Goal: Task Accomplishment & Management: Complete application form

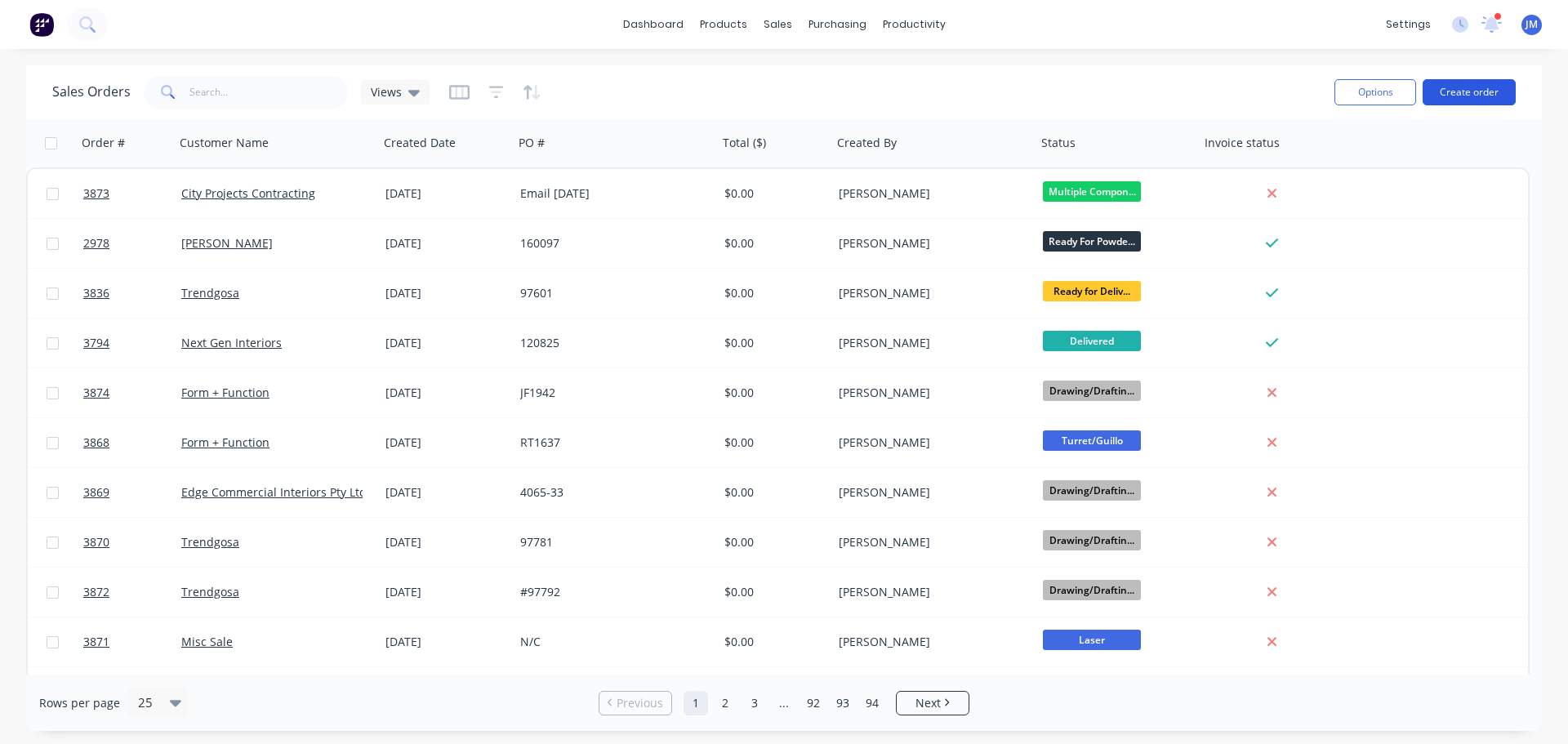
click at [1472, 93] on button "Create order" at bounding box center [1469, 92] width 93 height 26
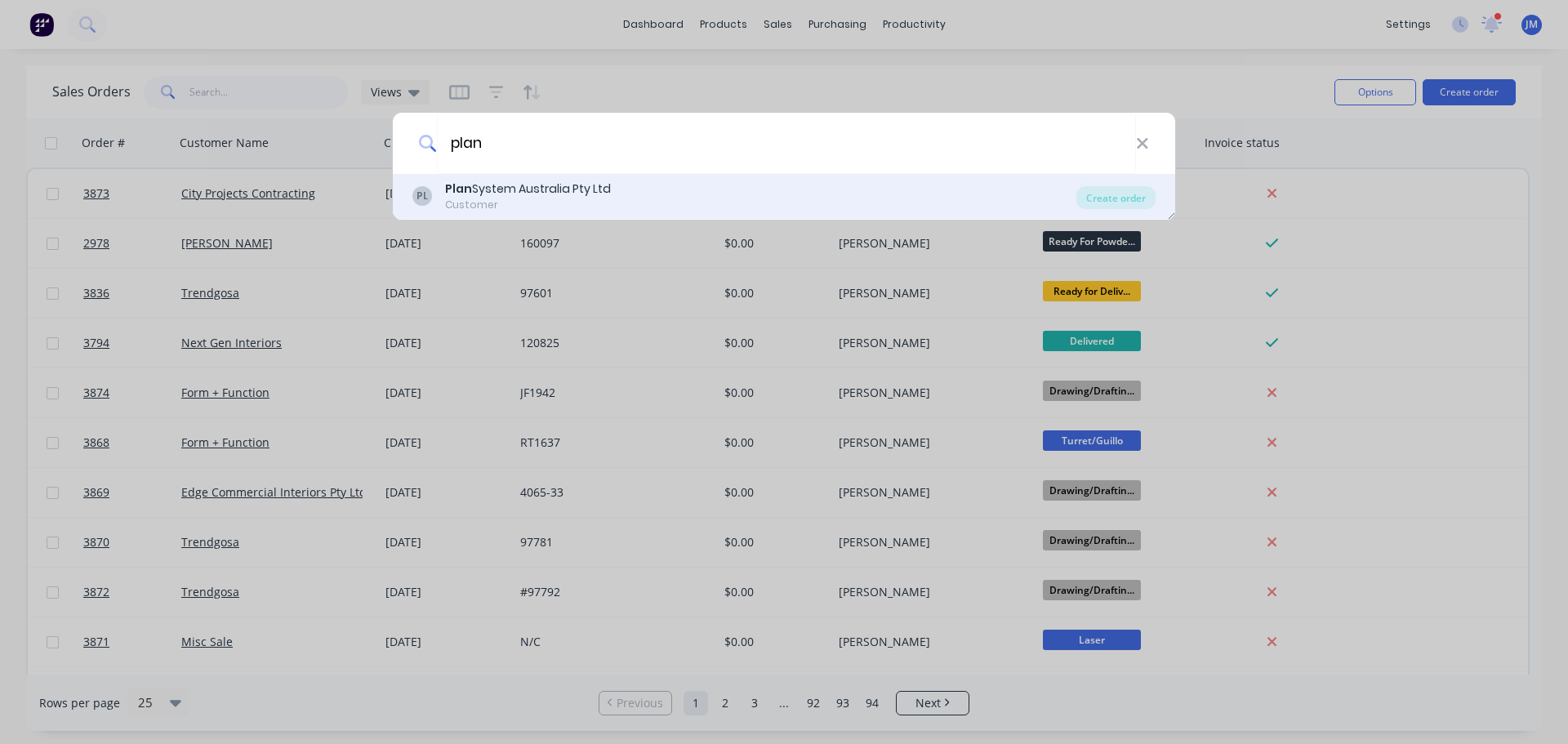
type input "plan"
click at [550, 191] on div "Plan System Australia Pty Ltd" at bounding box center [528, 189] width 166 height 17
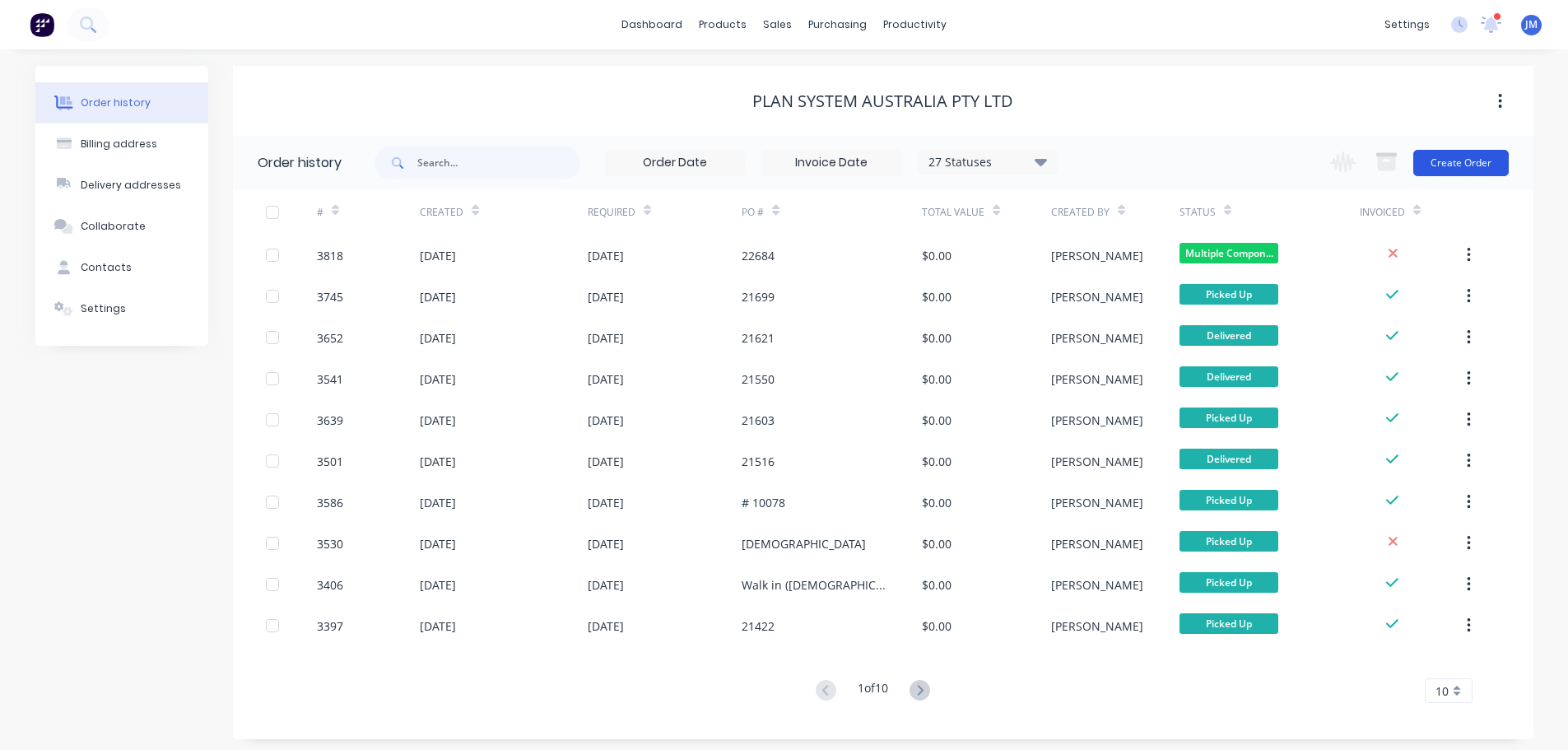
click at [1466, 168] on button "Create Order" at bounding box center [1461, 163] width 96 height 26
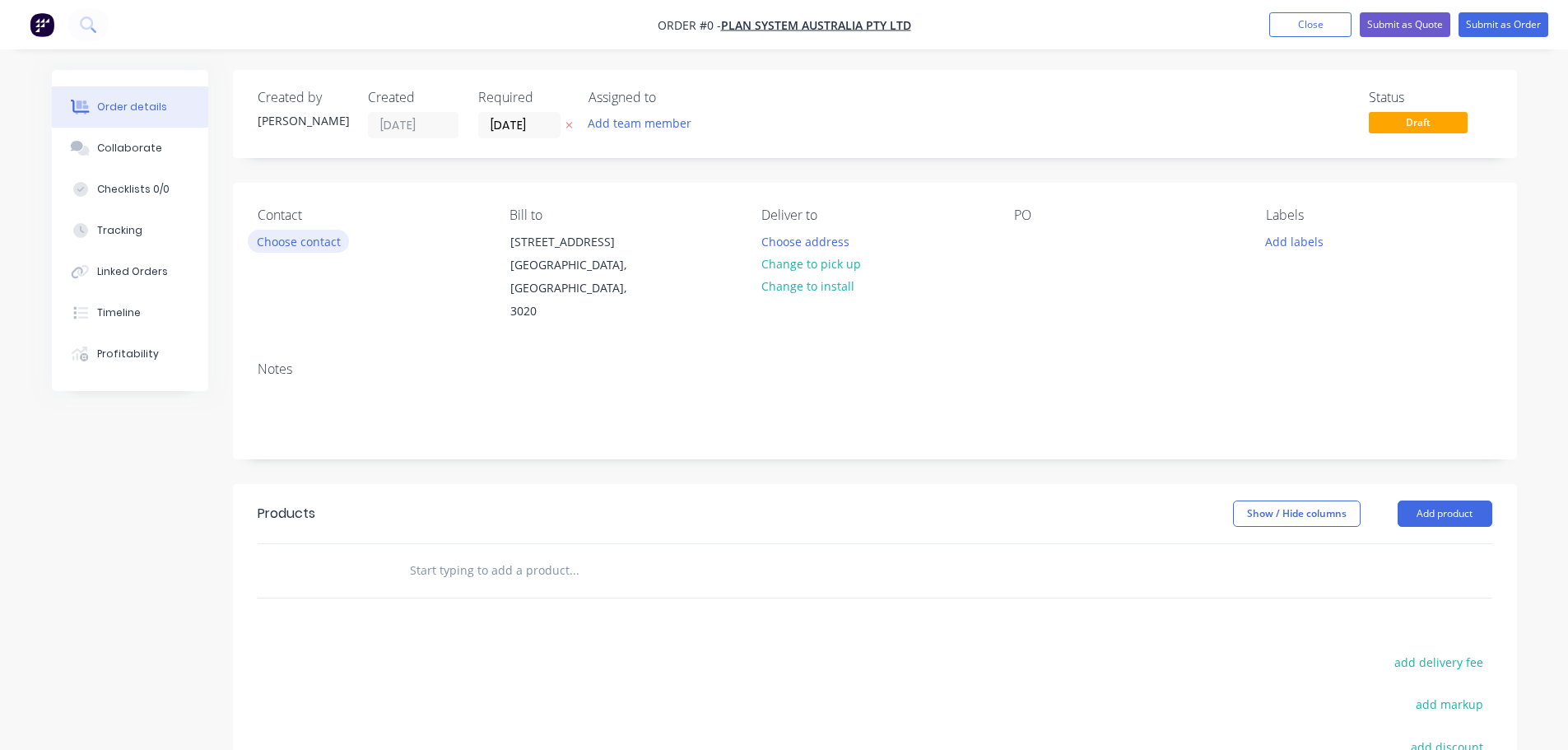
click at [332, 237] on button "Choose contact" at bounding box center [298, 241] width 101 height 23
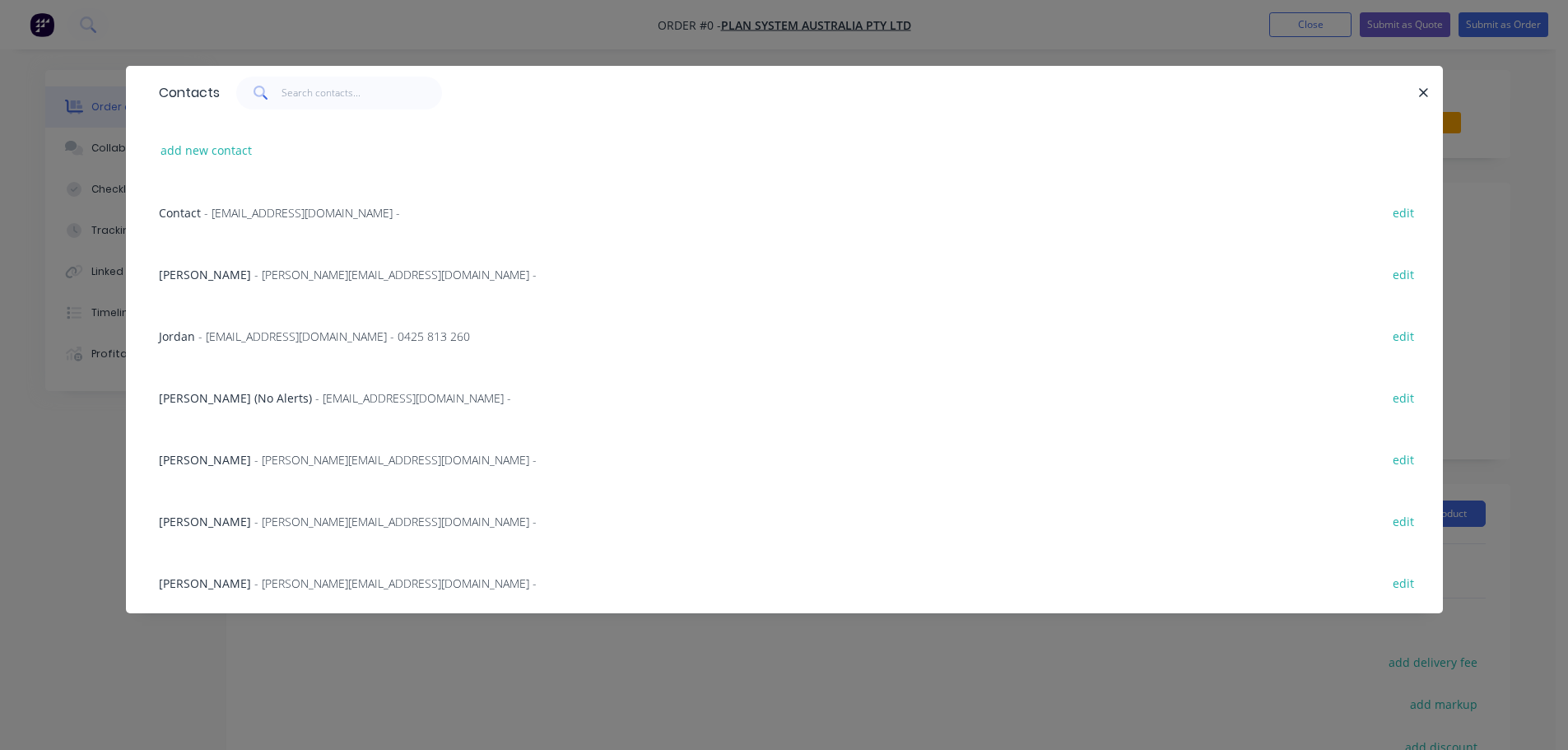
click at [259, 517] on span "- [PERSON_NAME][EMAIL_ADDRESS][DOMAIN_NAME] -" at bounding box center [395, 521] width 282 height 16
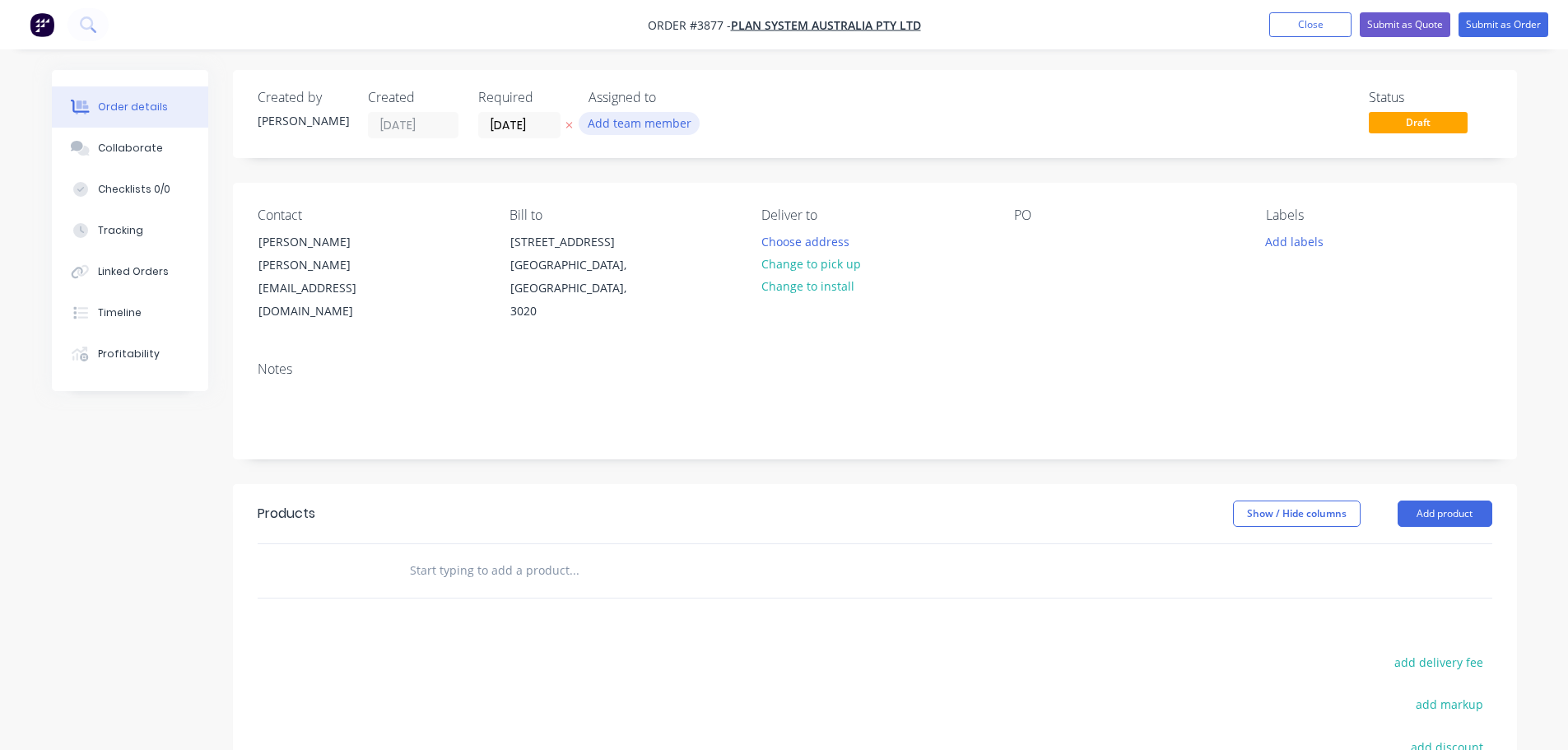
click at [615, 129] on button "Add team member" at bounding box center [639, 123] width 121 height 23
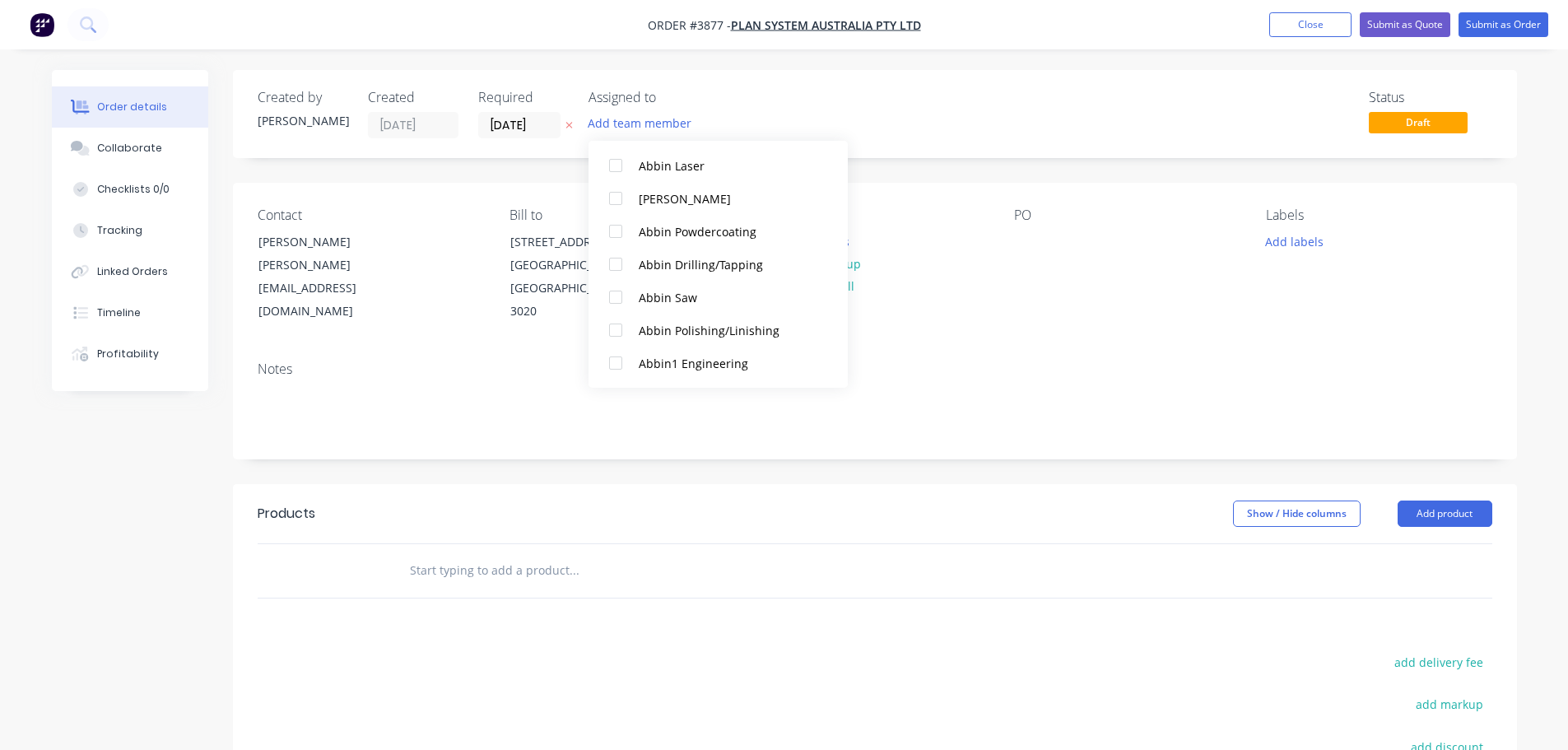
scroll to position [329, 0]
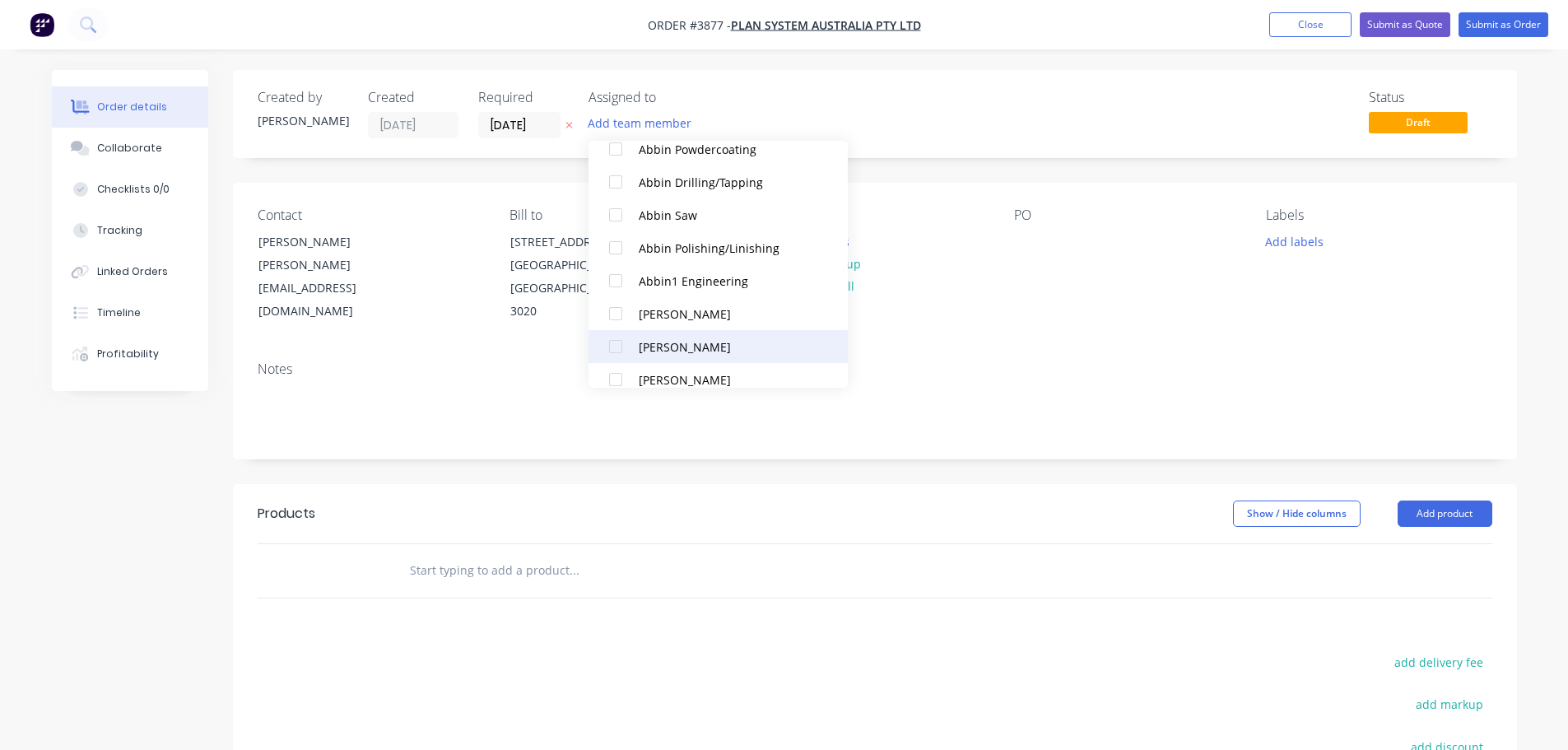
click at [617, 349] on div at bounding box center [616, 346] width 33 height 33
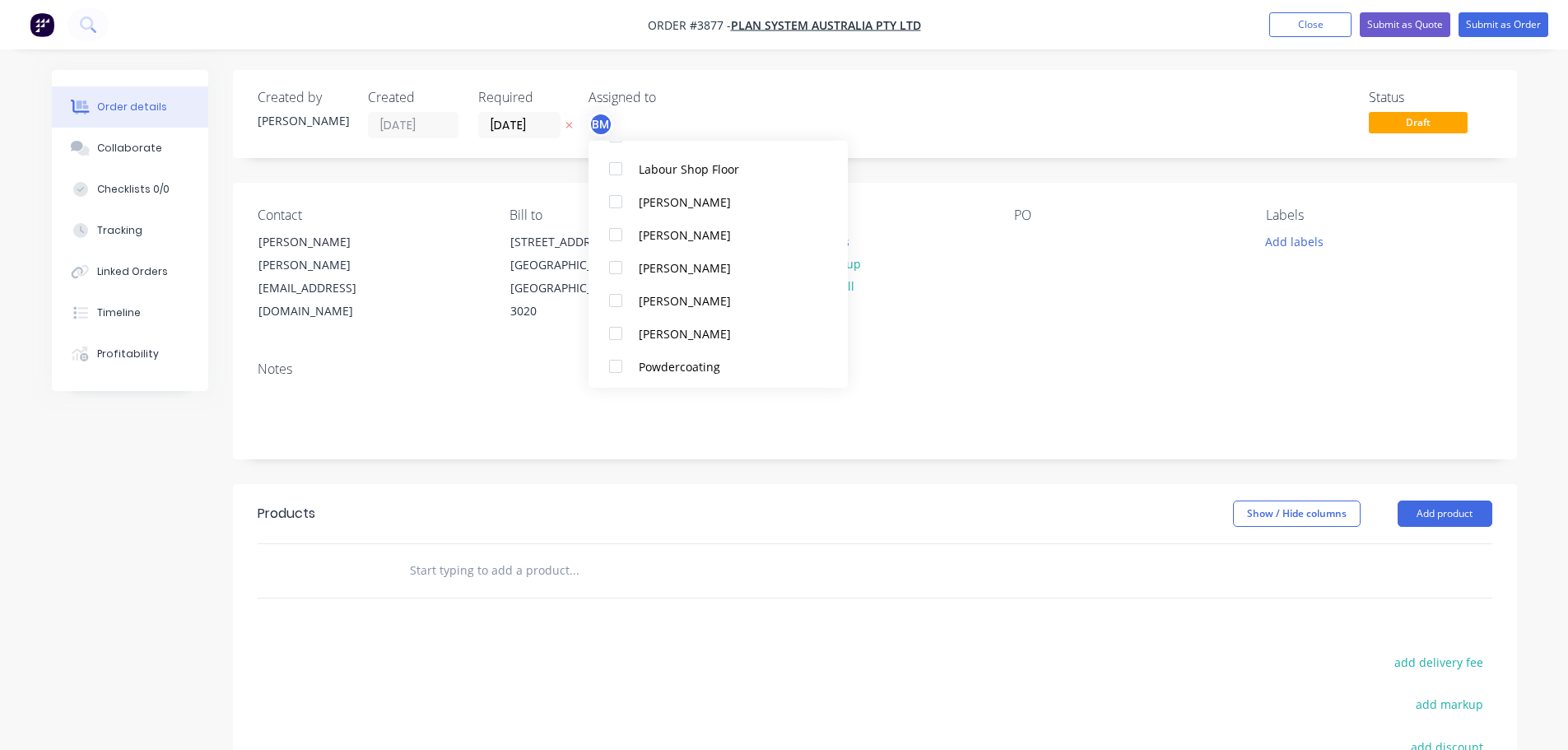
scroll to position [988, 0]
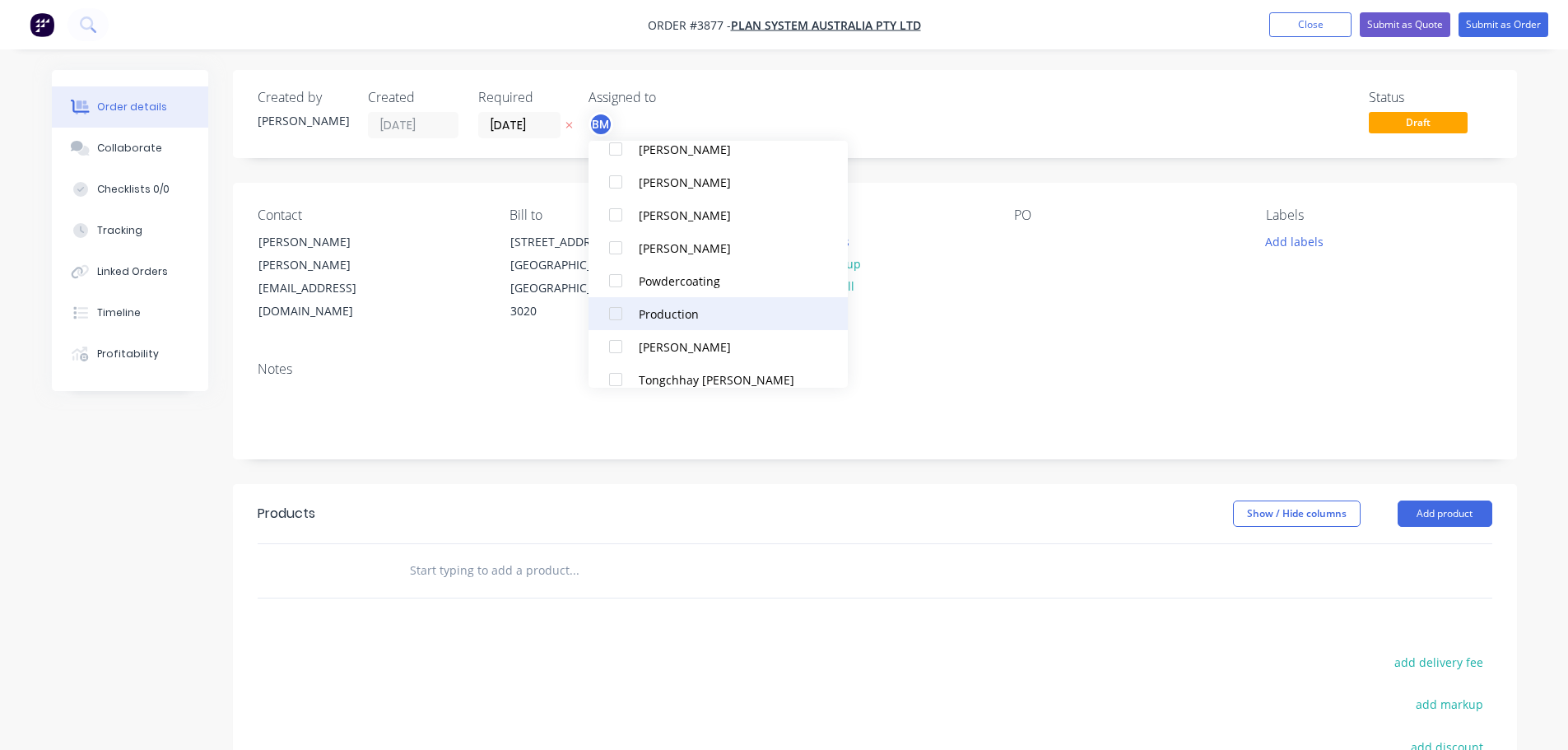
click at [618, 316] on div at bounding box center [616, 314] width 33 height 33
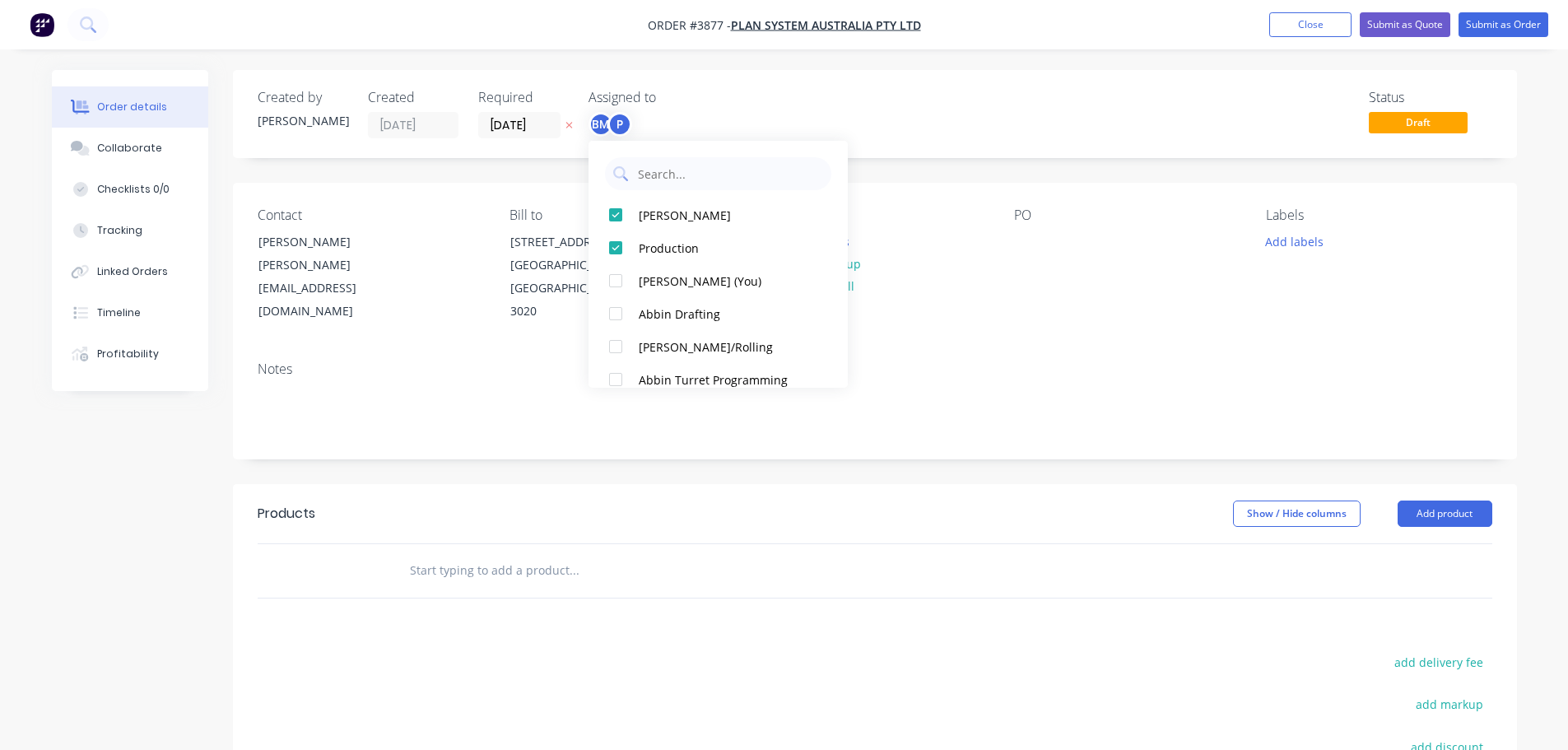
click at [1156, 348] on div "Notes" at bounding box center [875, 404] width 1284 height 111
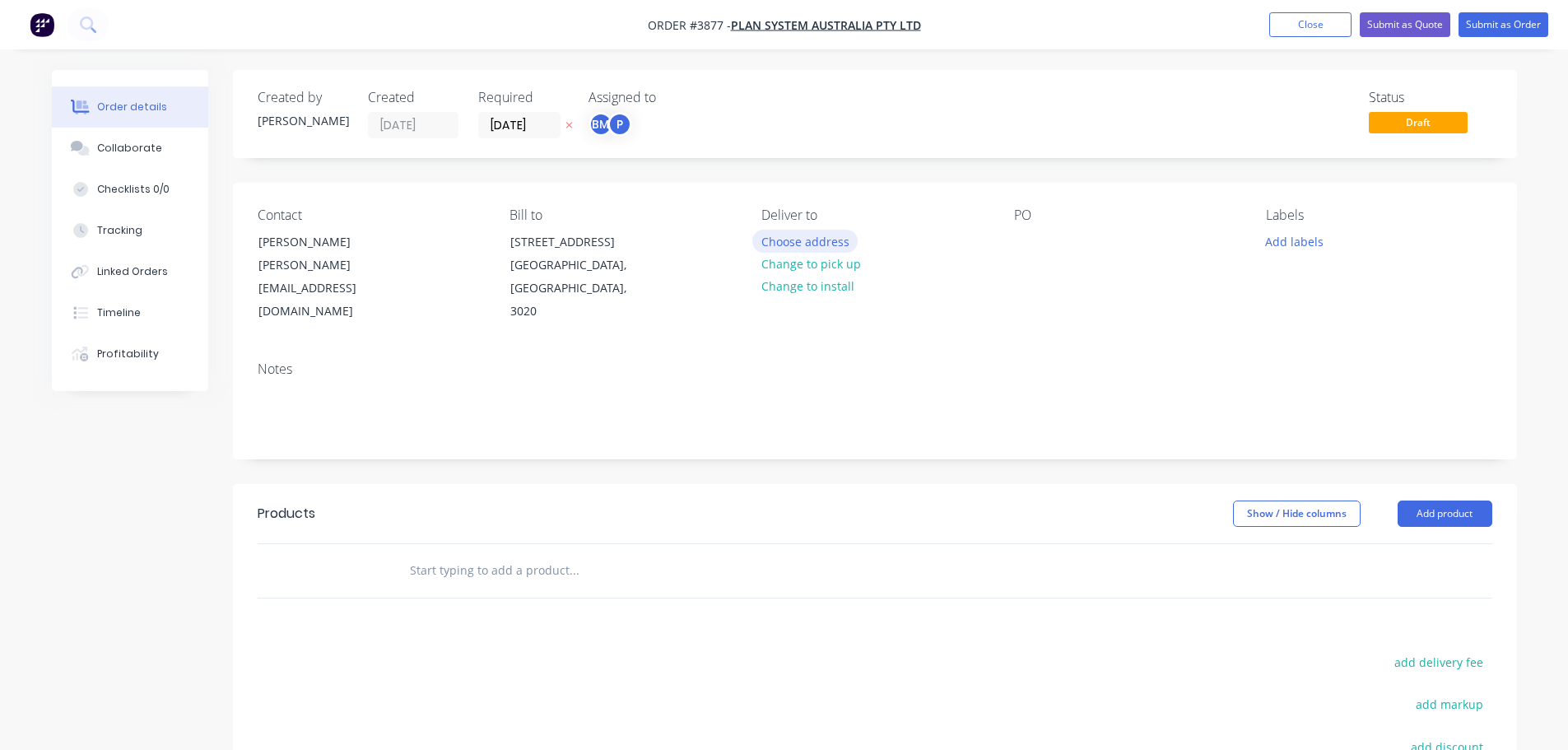
click at [785, 249] on button "Choose address" at bounding box center [805, 241] width 105 height 23
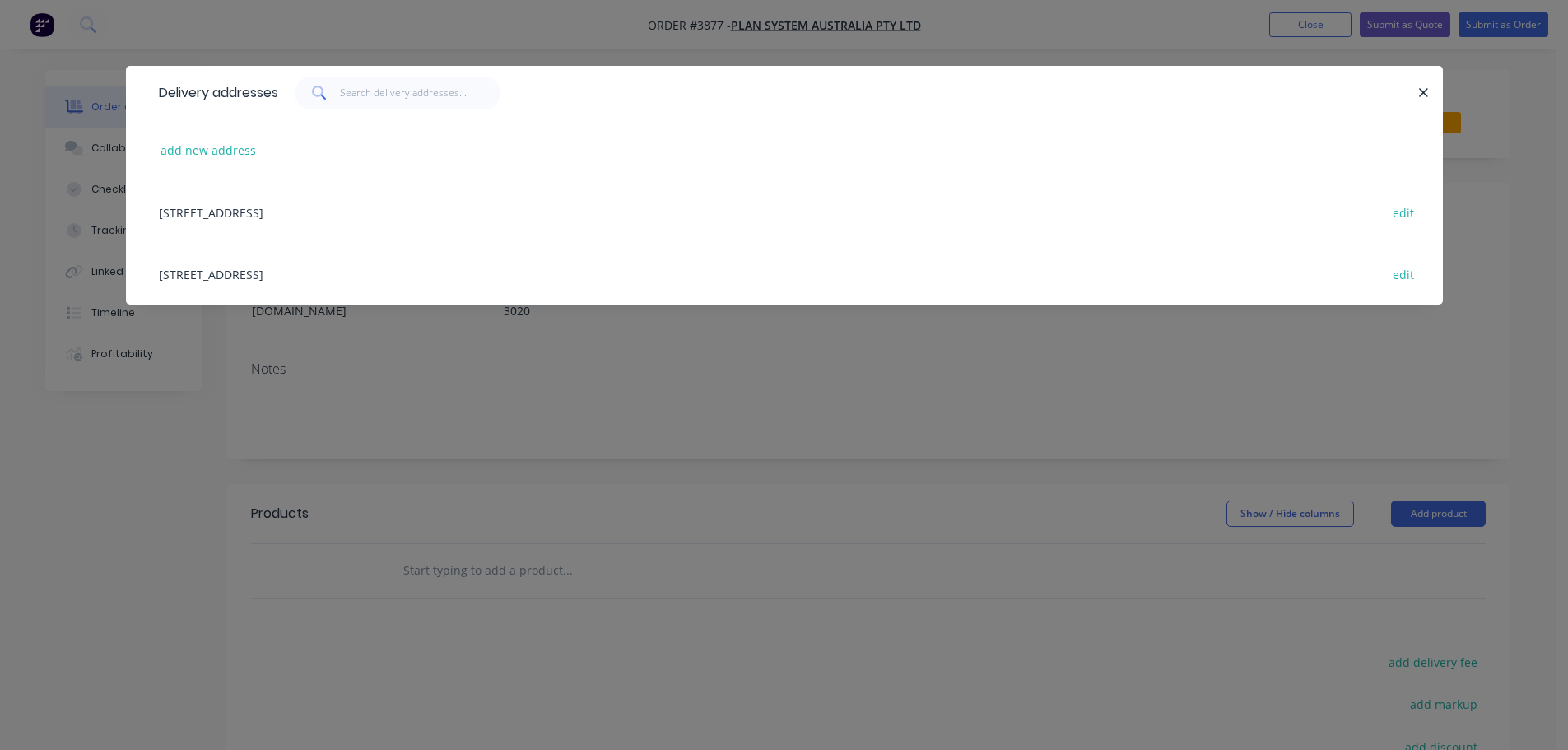
click at [289, 275] on div "[STREET_ADDRESS] edit" at bounding box center [784, 274] width 1268 height 62
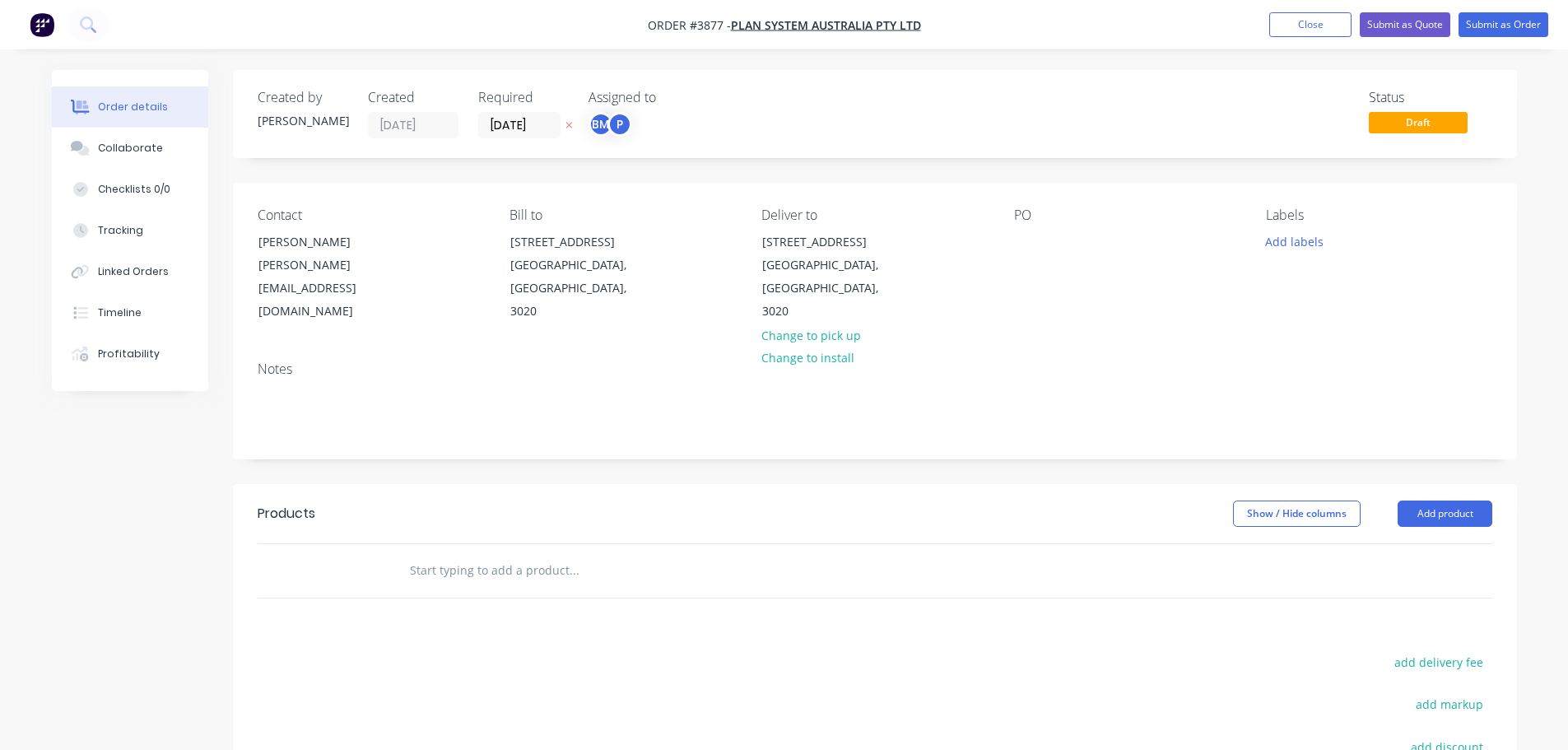
click at [1012, 240] on div "Contact [PERSON_NAME] [PERSON_NAME][EMAIL_ADDRESS][DOMAIN_NAME] Bill to [STREET…" at bounding box center [875, 266] width 1284 height 165
click at [1014, 239] on div at bounding box center [1028, 241] width 26 height 23
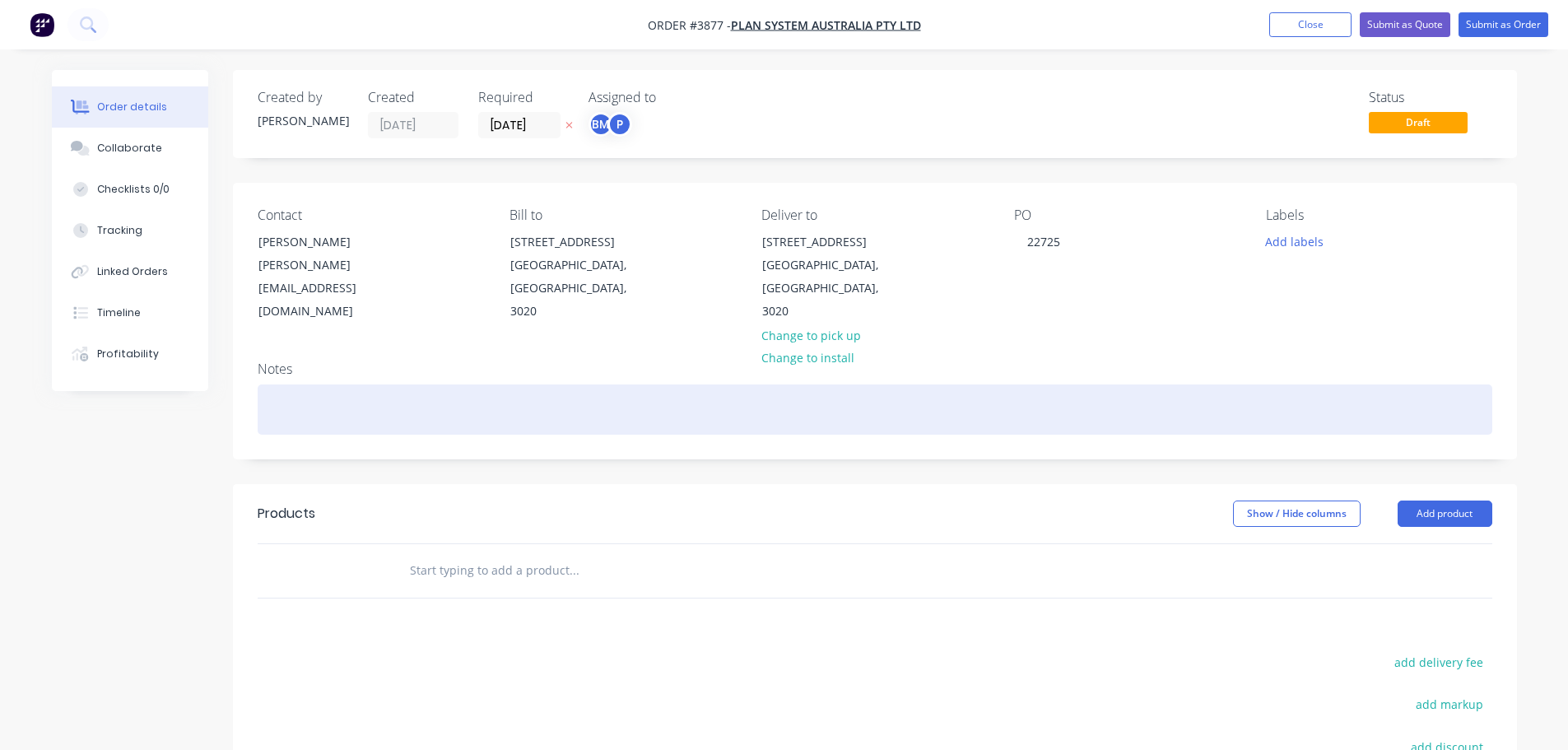
click at [1102, 385] on div at bounding box center [875, 410] width 1235 height 51
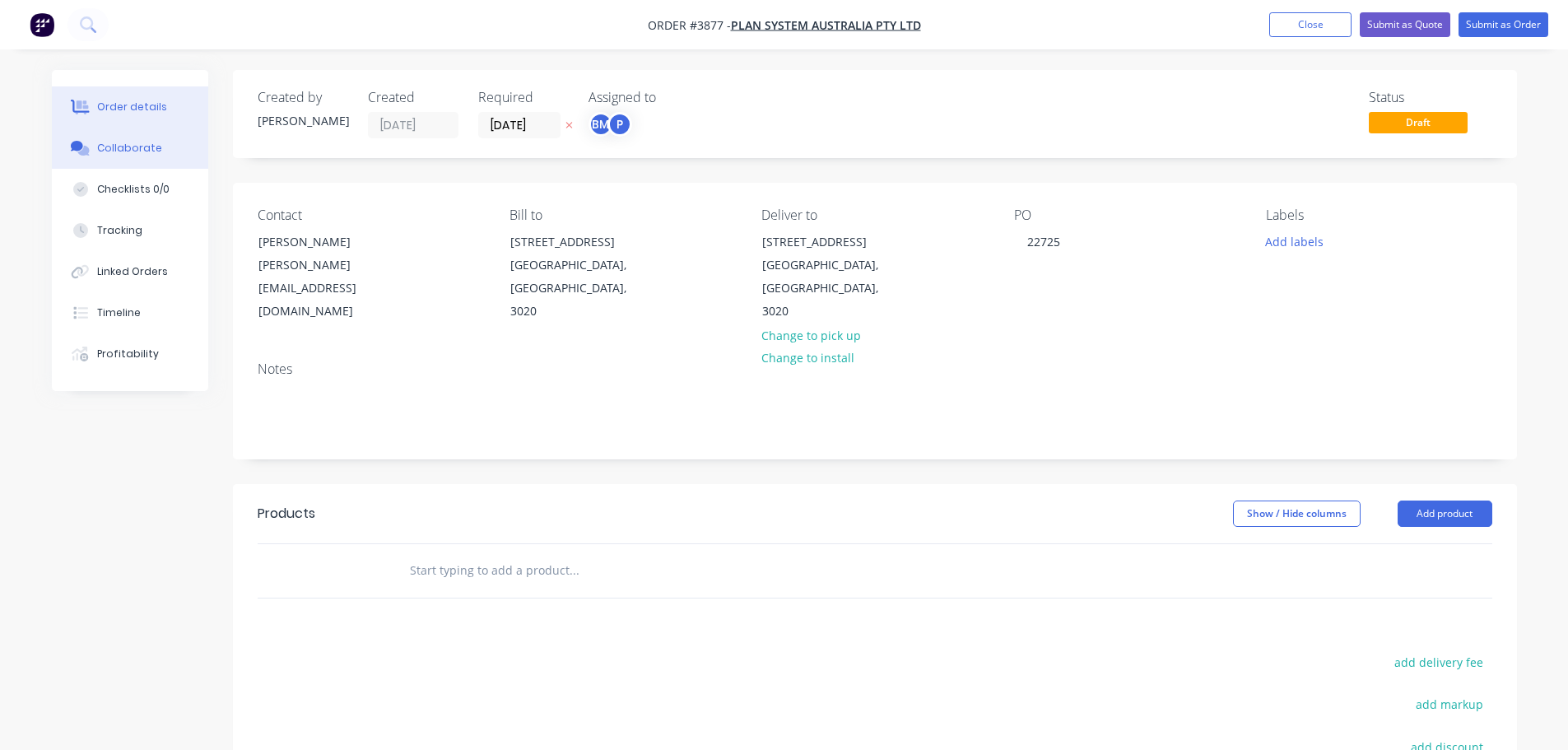
click at [129, 152] on div "Collaborate" at bounding box center [129, 148] width 65 height 15
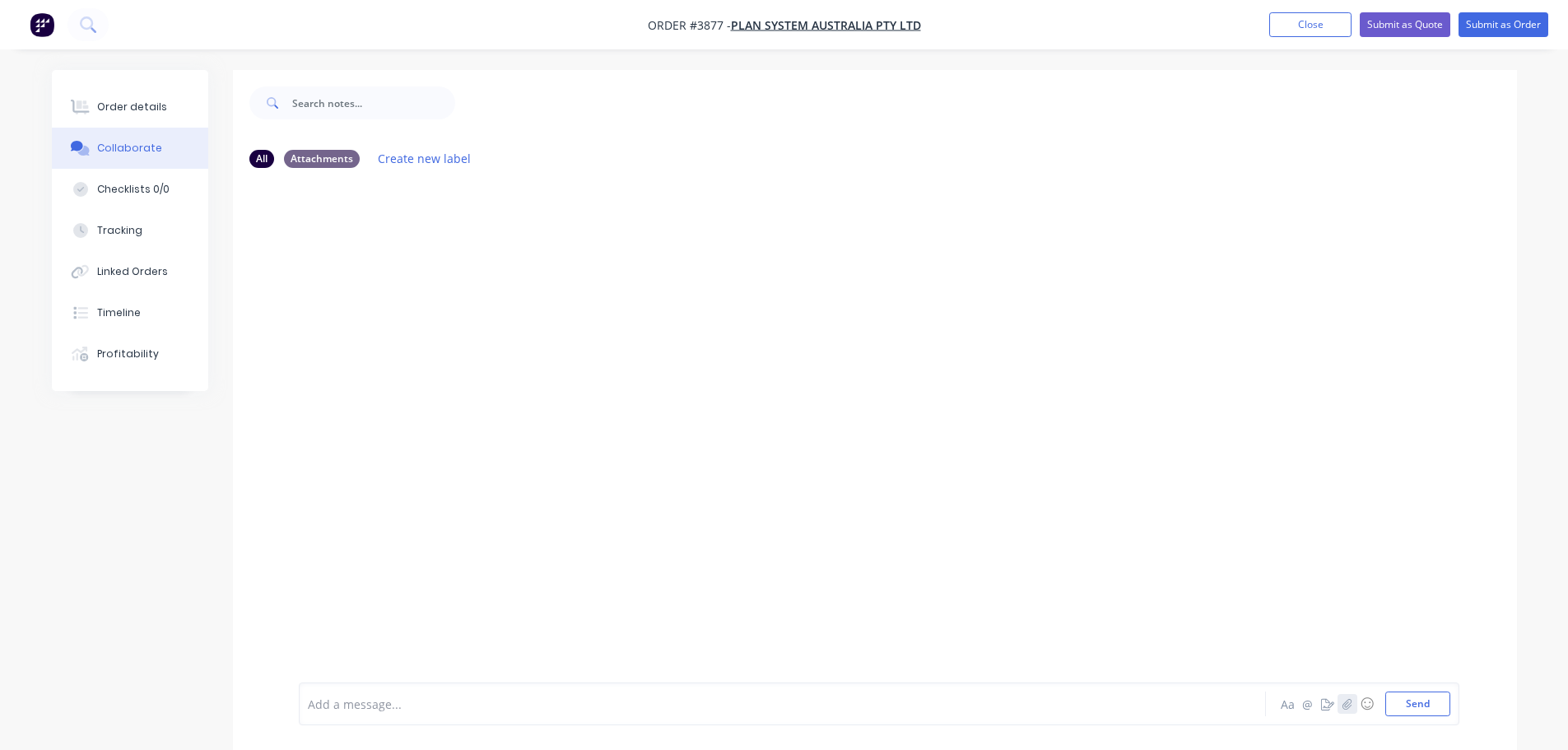
click at [1349, 702] on icon "button" at bounding box center [1347, 704] width 10 height 11
click at [1425, 696] on button "Send" at bounding box center [1417, 704] width 65 height 24
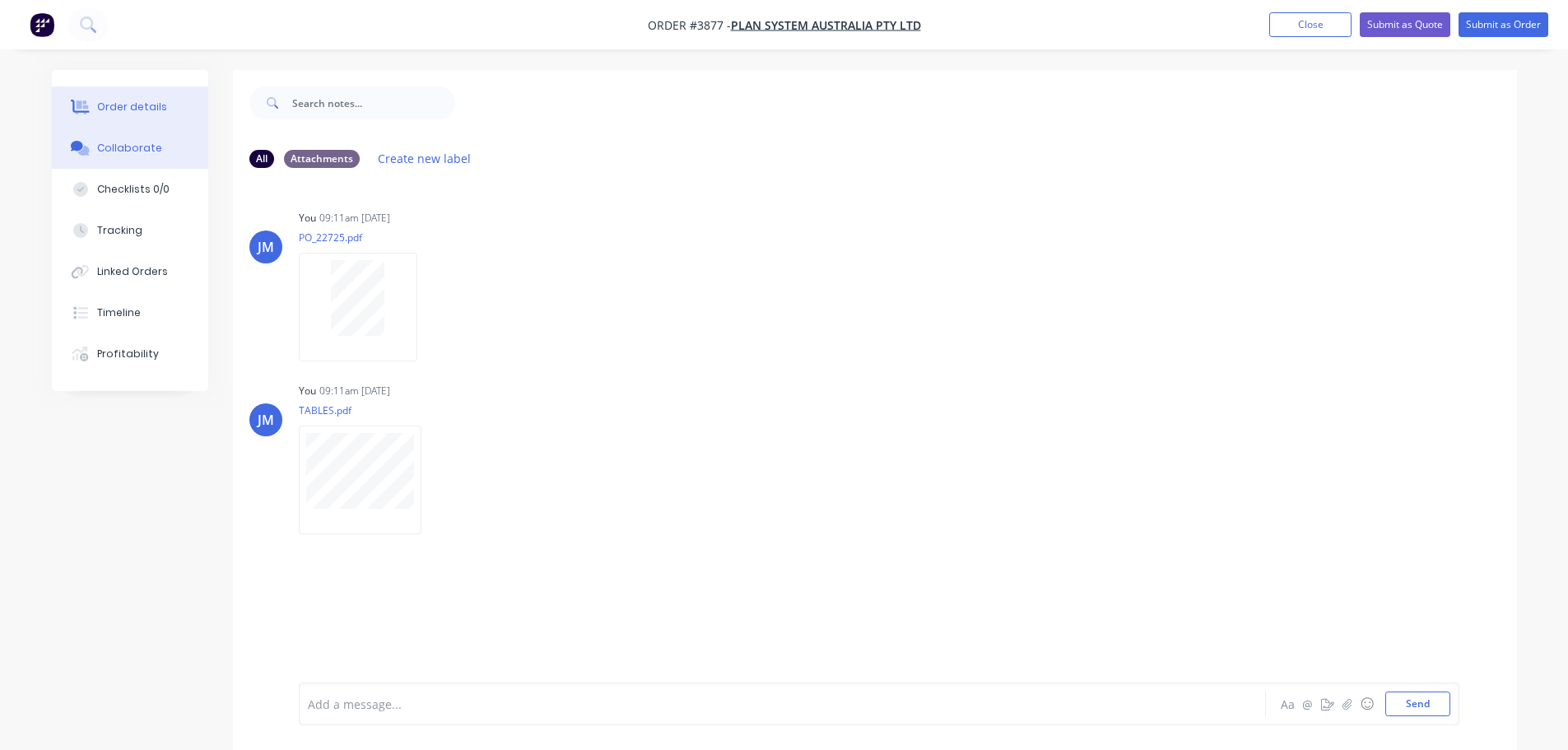
click at [154, 106] on div "Order details" at bounding box center [131, 107] width 70 height 15
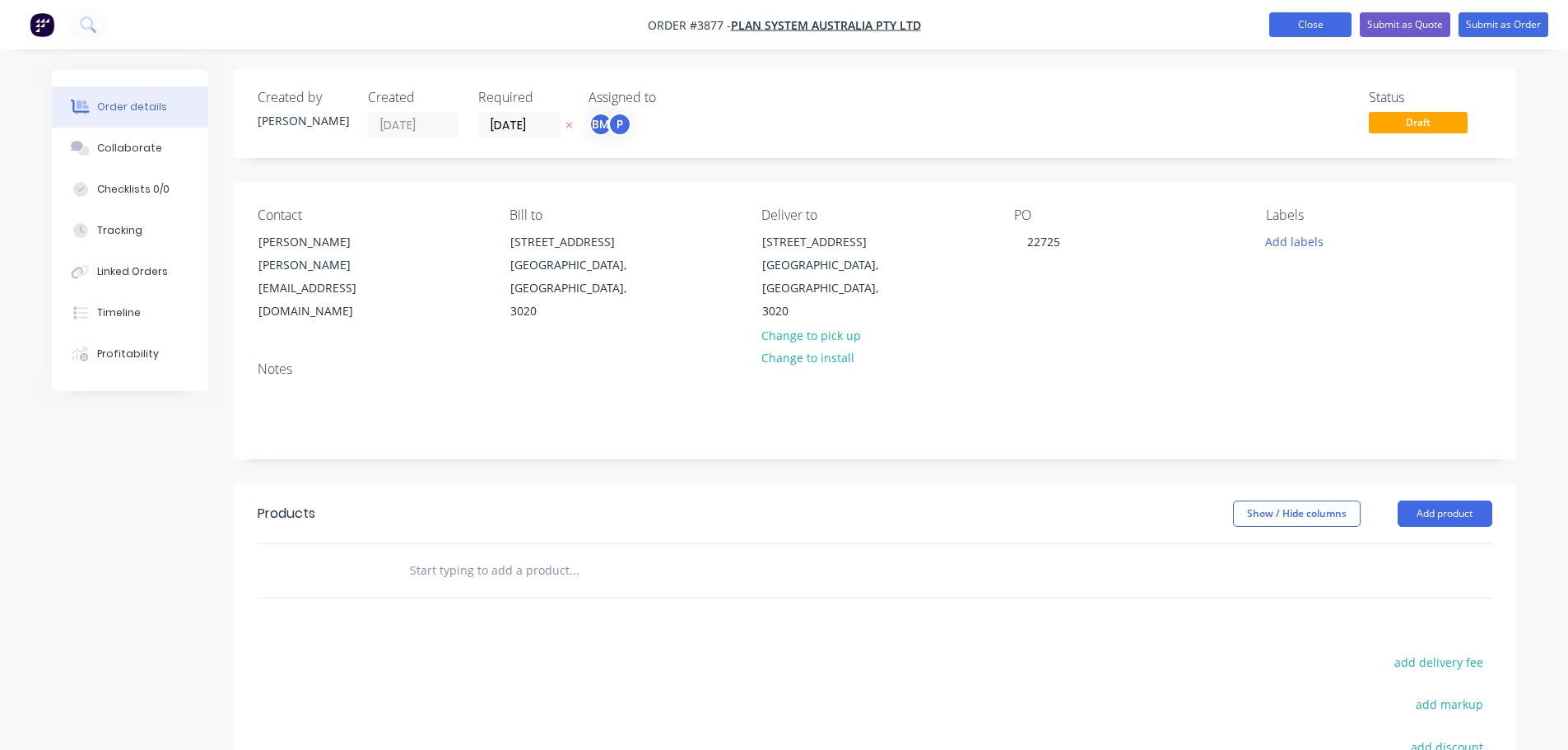
click at [1309, 30] on button "Close" at bounding box center [1311, 24] width 83 height 24
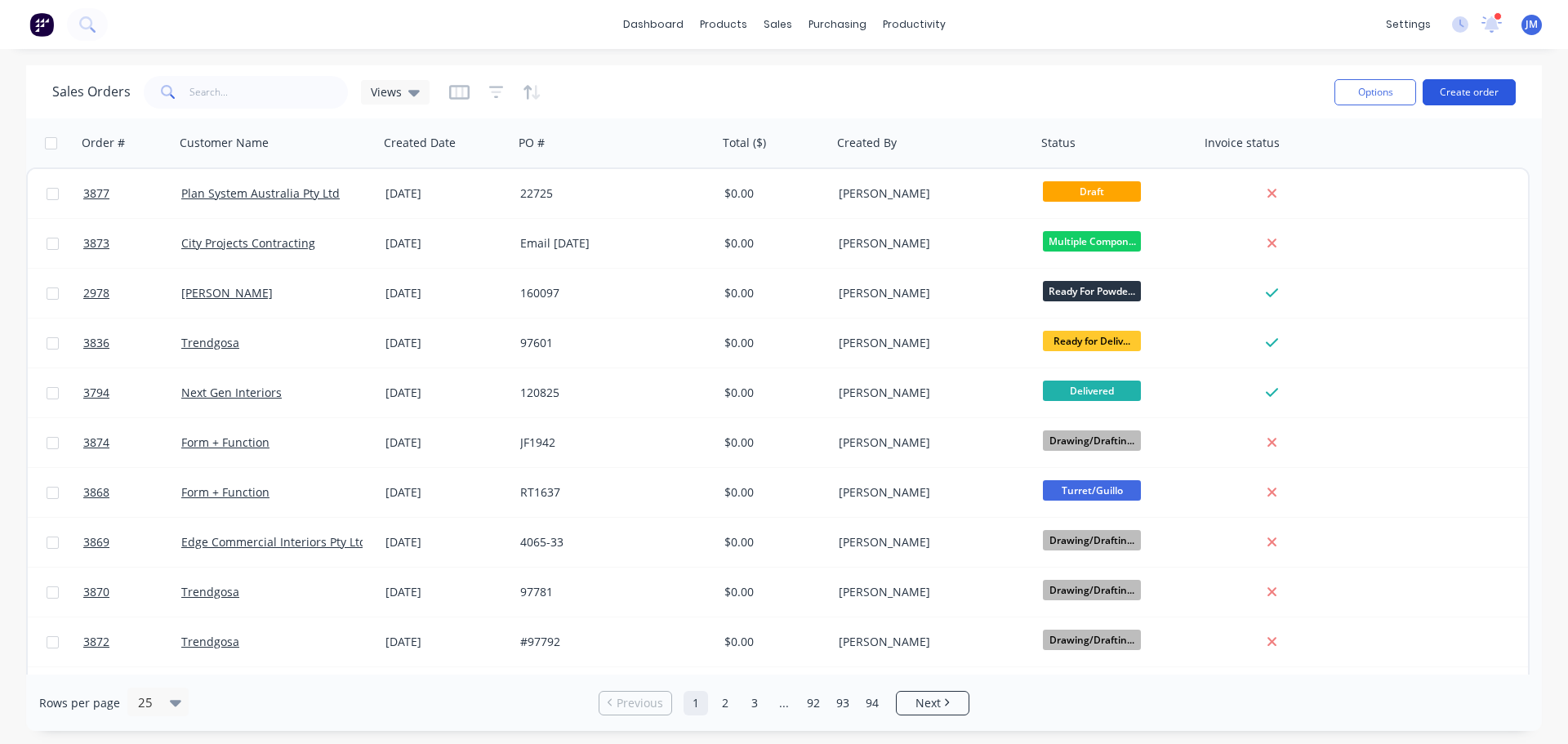
click at [1455, 90] on button "Create order" at bounding box center [1469, 92] width 93 height 26
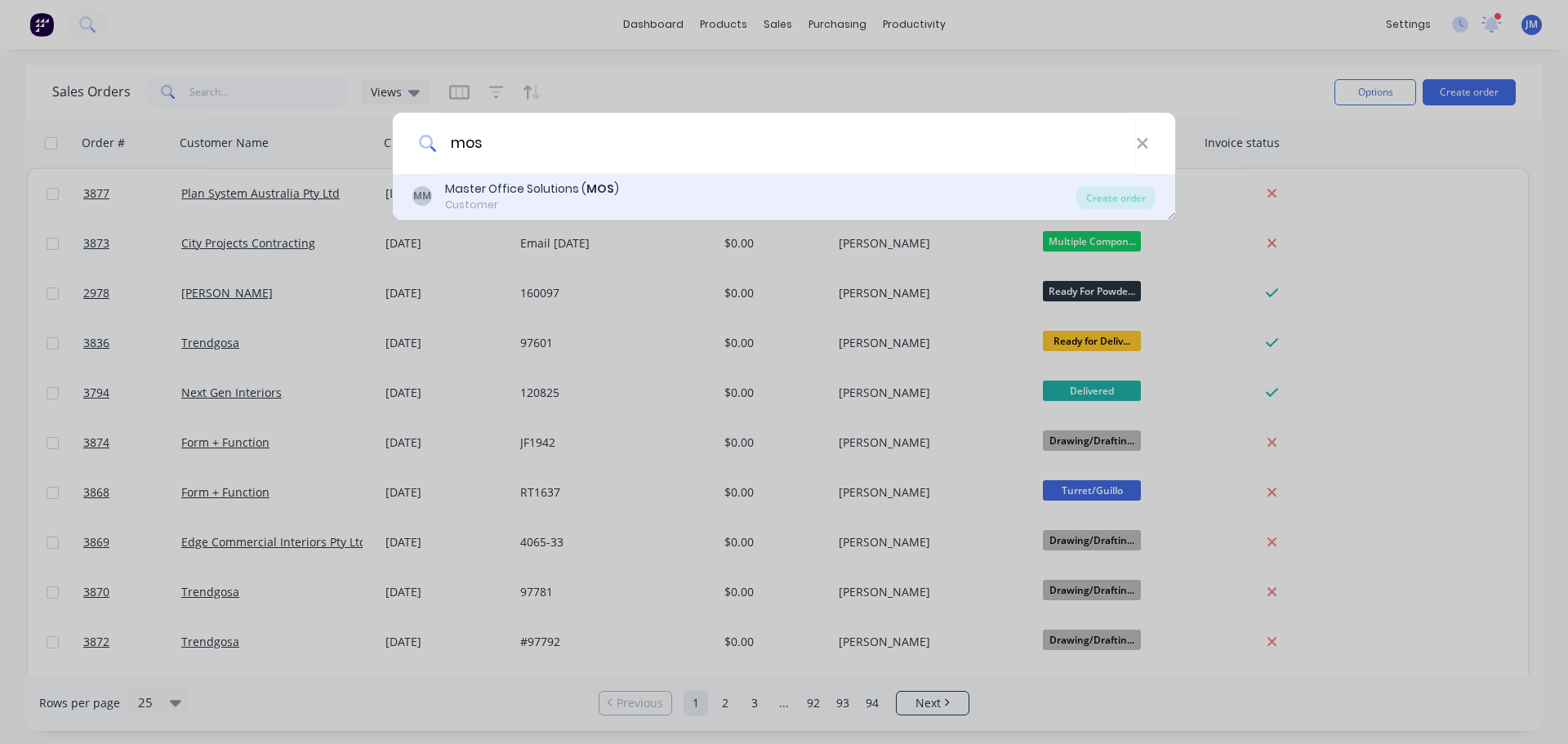
type input "mos"
click at [525, 193] on div "Master Office Solutions ( MOS )" at bounding box center [532, 189] width 174 height 17
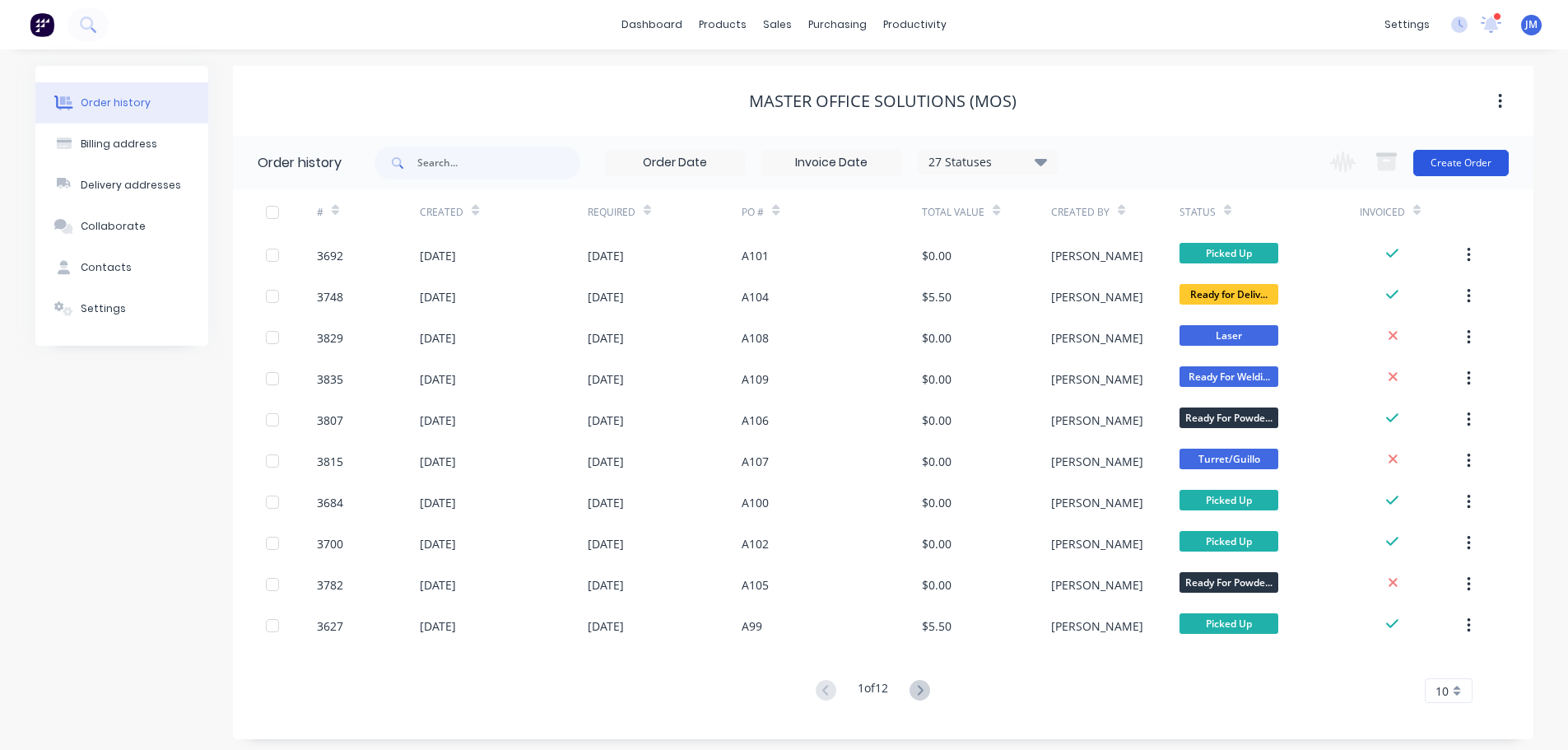
click at [1463, 157] on button "Create Order" at bounding box center [1461, 163] width 96 height 26
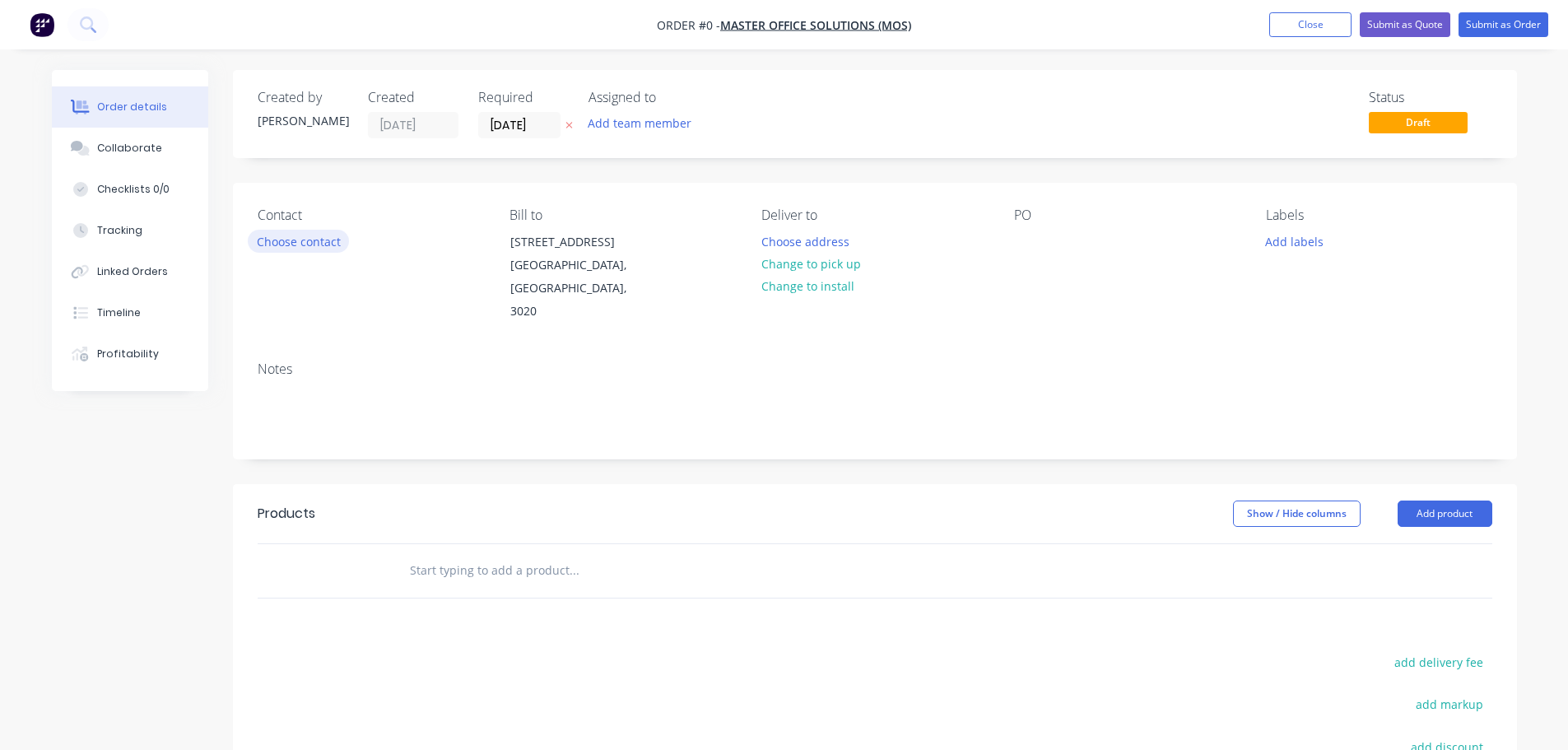
click at [290, 248] on button "Choose contact" at bounding box center [298, 241] width 101 height 23
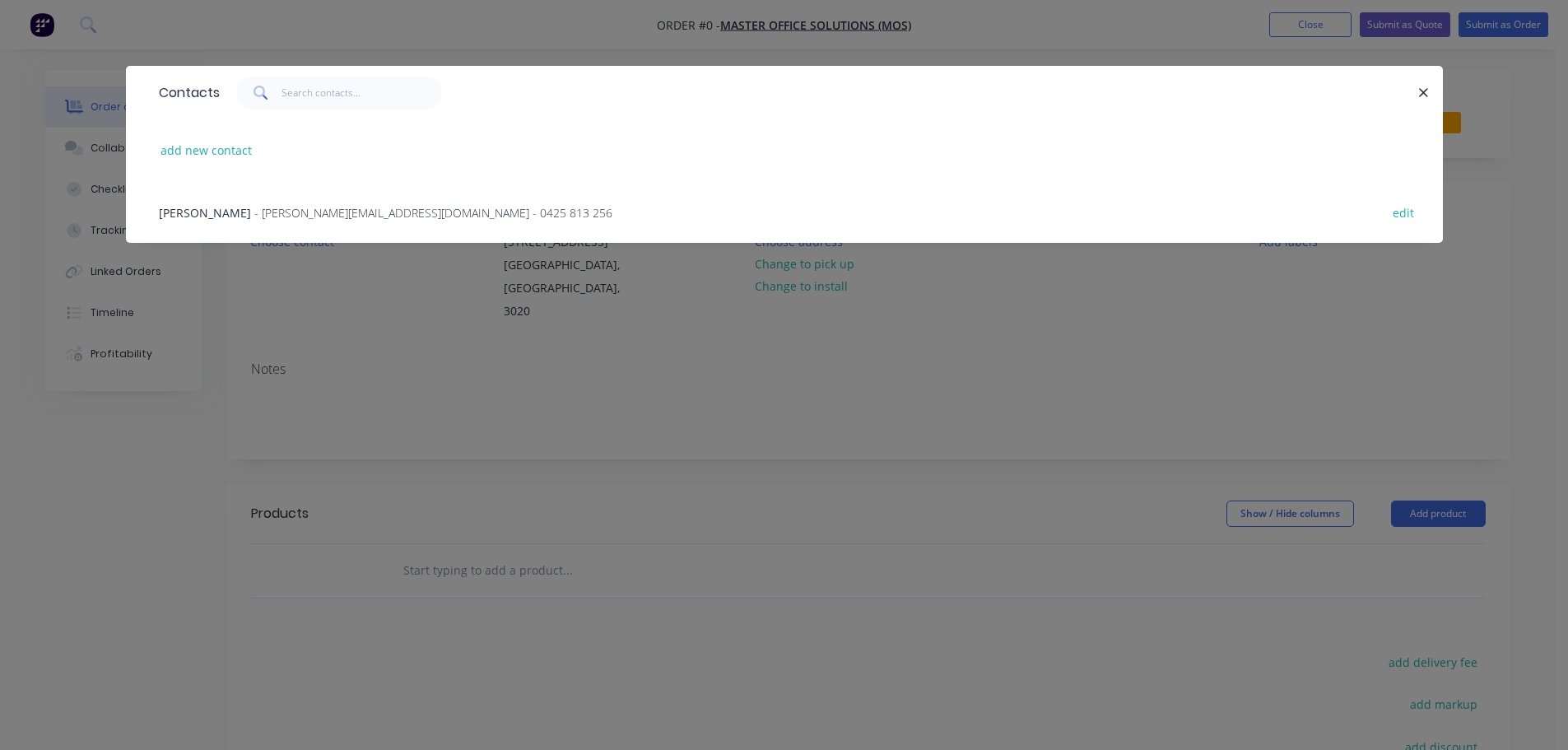
click at [211, 216] on span "[PERSON_NAME]" at bounding box center [205, 212] width 92 height 16
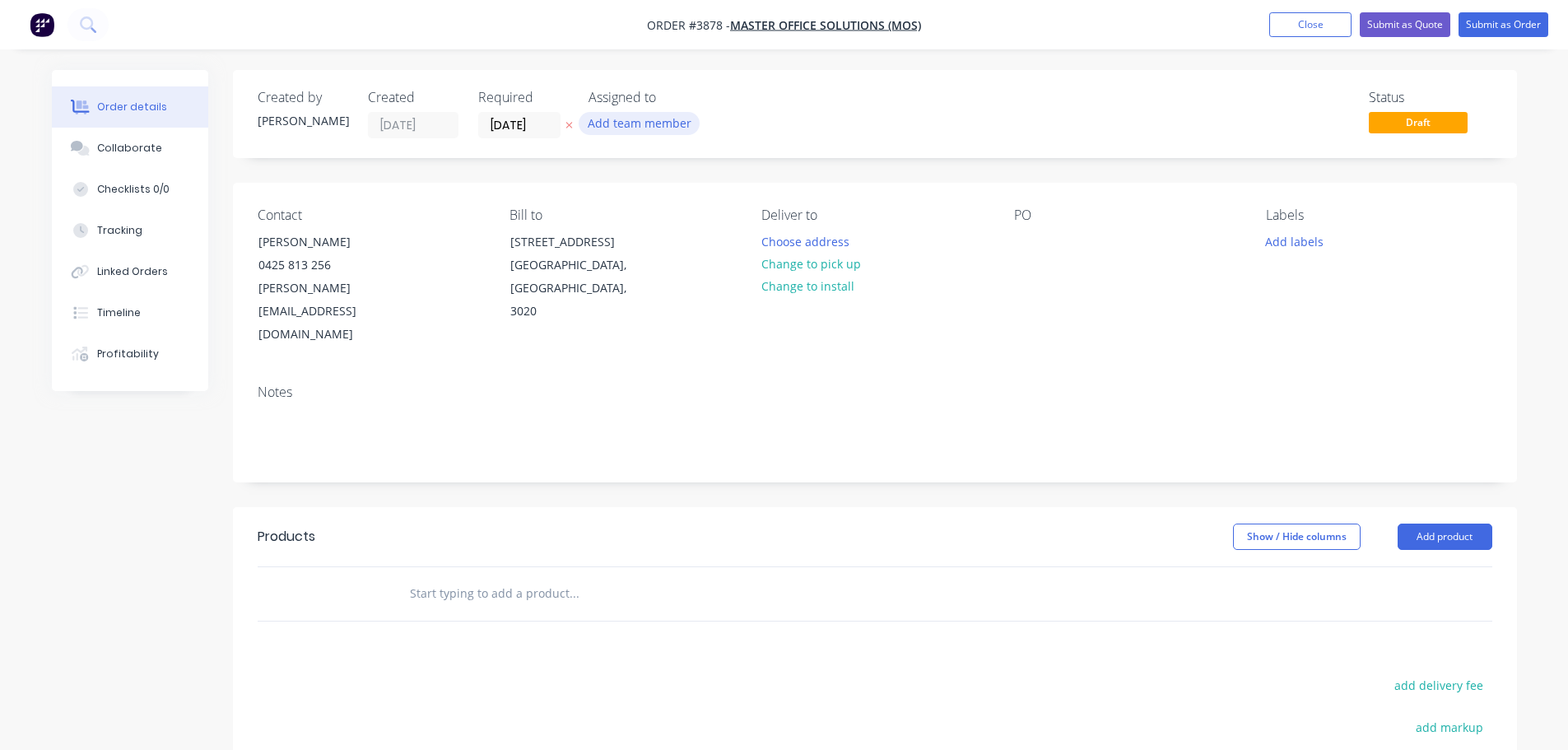
click at [637, 129] on button "Add team member" at bounding box center [639, 123] width 121 height 23
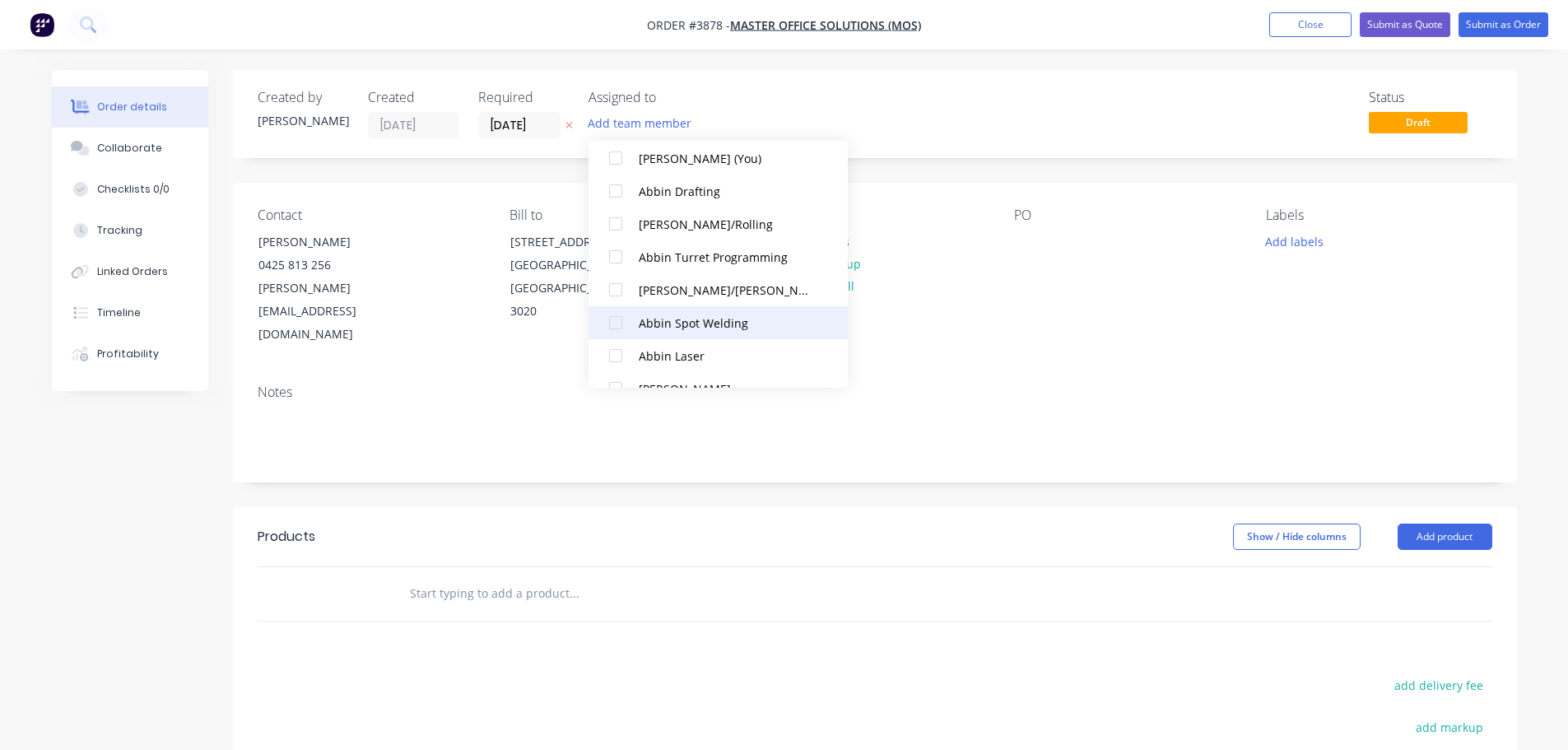
scroll to position [329, 0]
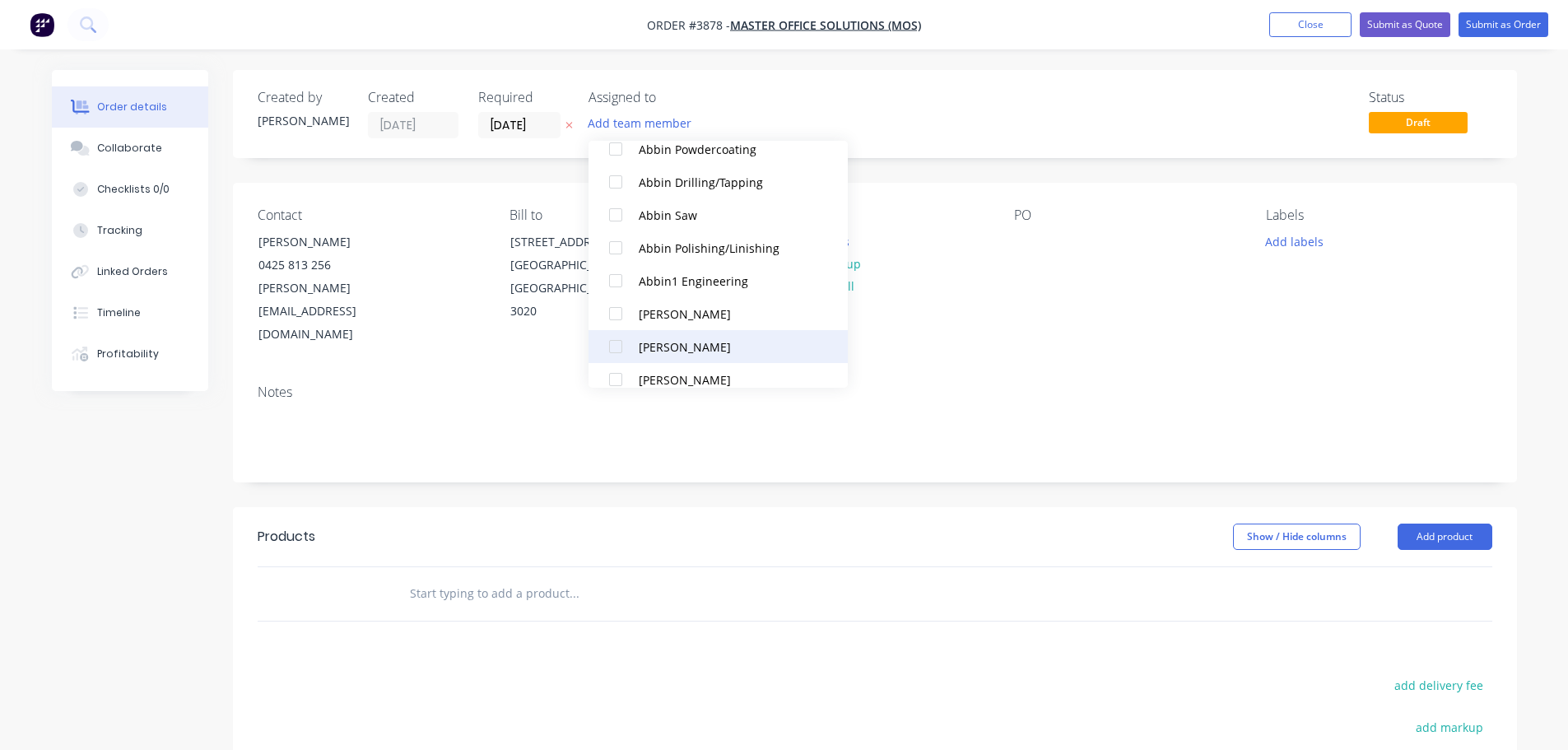
click at [612, 349] on div at bounding box center [616, 346] width 33 height 33
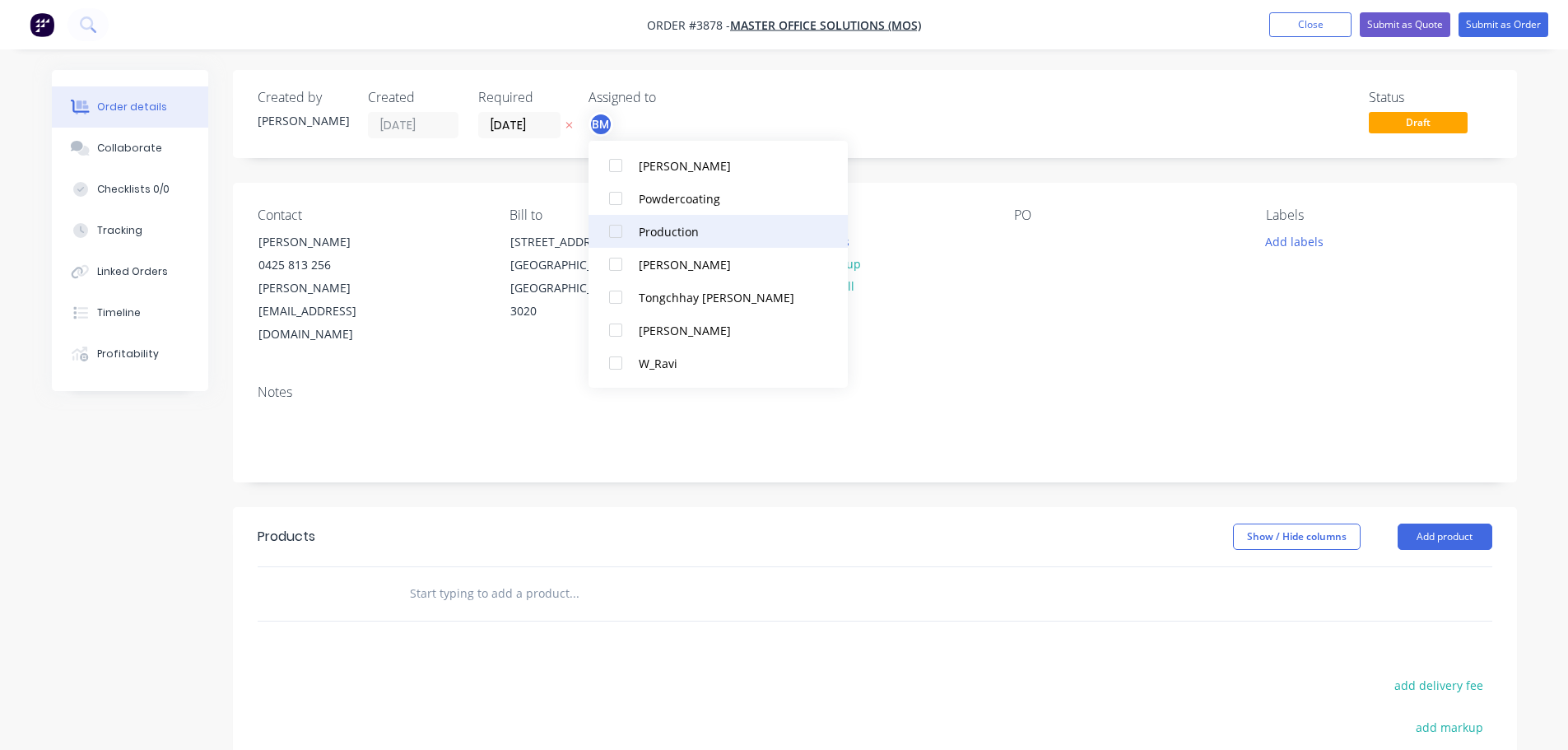
click at [615, 237] on div at bounding box center [616, 231] width 33 height 33
click at [1010, 284] on div "Contact [PERSON_NAME] [PHONE_NUMBER] [PERSON_NAME][EMAIL_ADDRESS][DOMAIN_NAME] …" at bounding box center [875, 277] width 1284 height 189
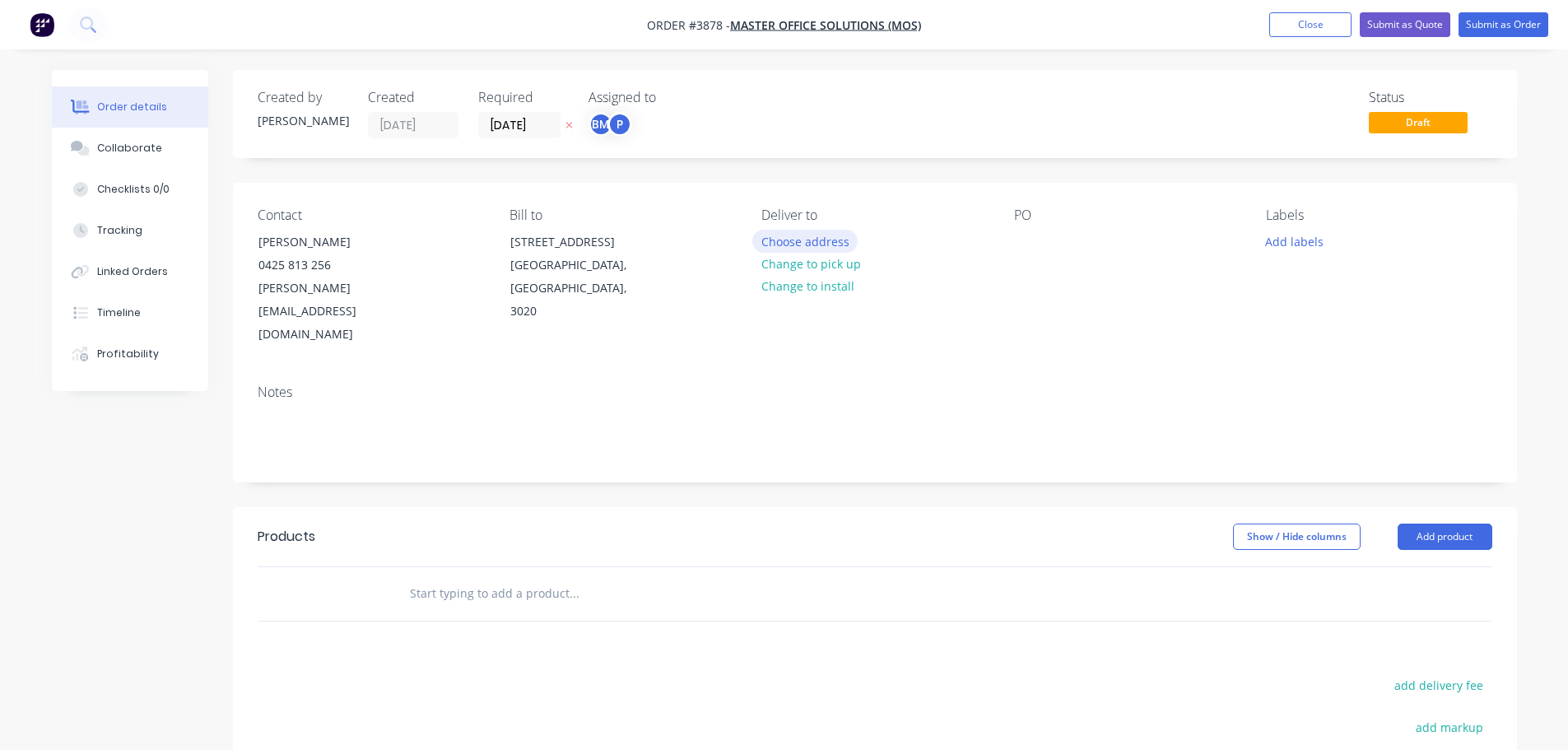
click at [805, 234] on button "Choose address" at bounding box center [805, 241] width 105 height 23
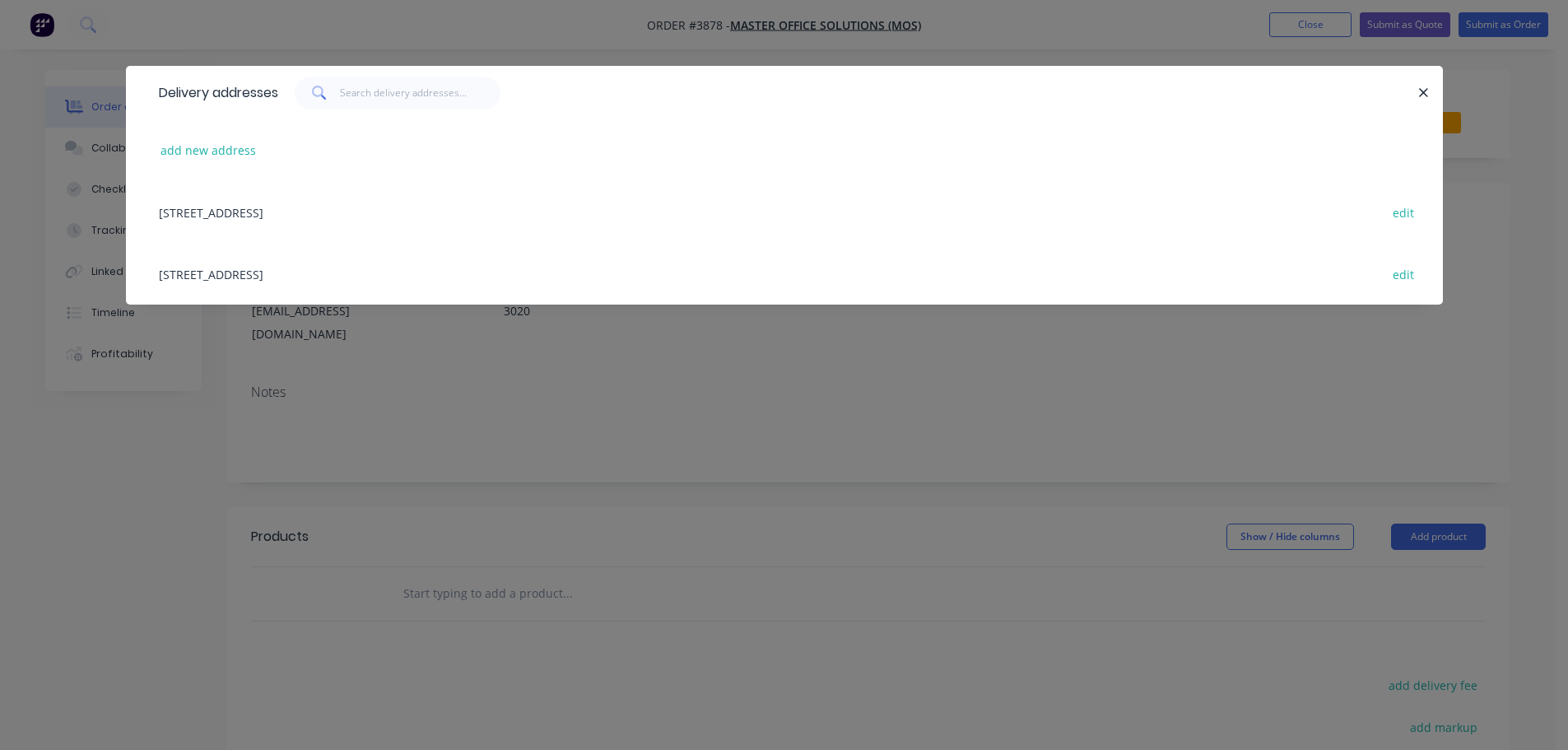
click at [333, 267] on div "[STREET_ADDRESS] edit" at bounding box center [784, 274] width 1268 height 62
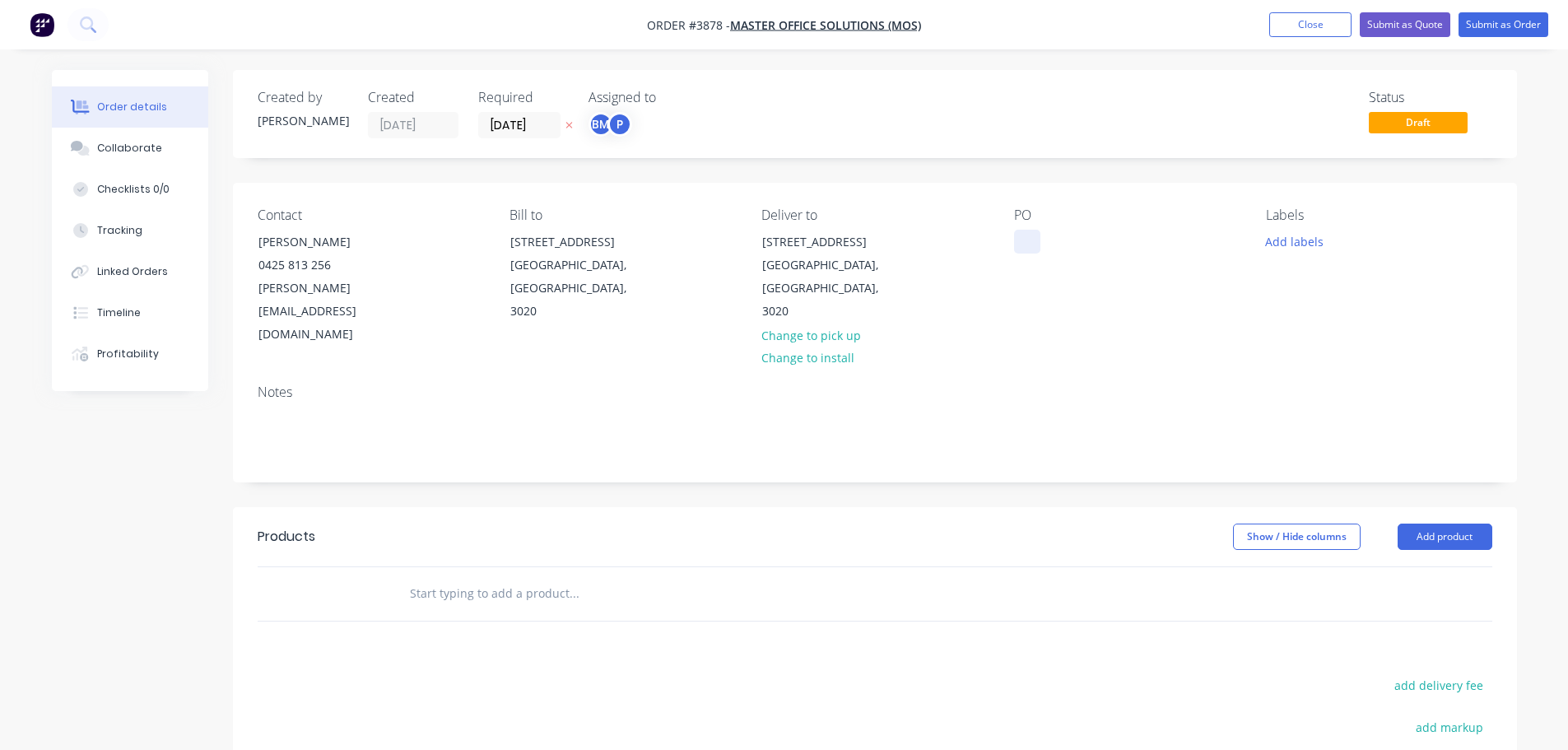
click at [1023, 241] on div at bounding box center [1028, 241] width 26 height 23
click at [134, 150] on div "Collaborate" at bounding box center [129, 148] width 65 height 15
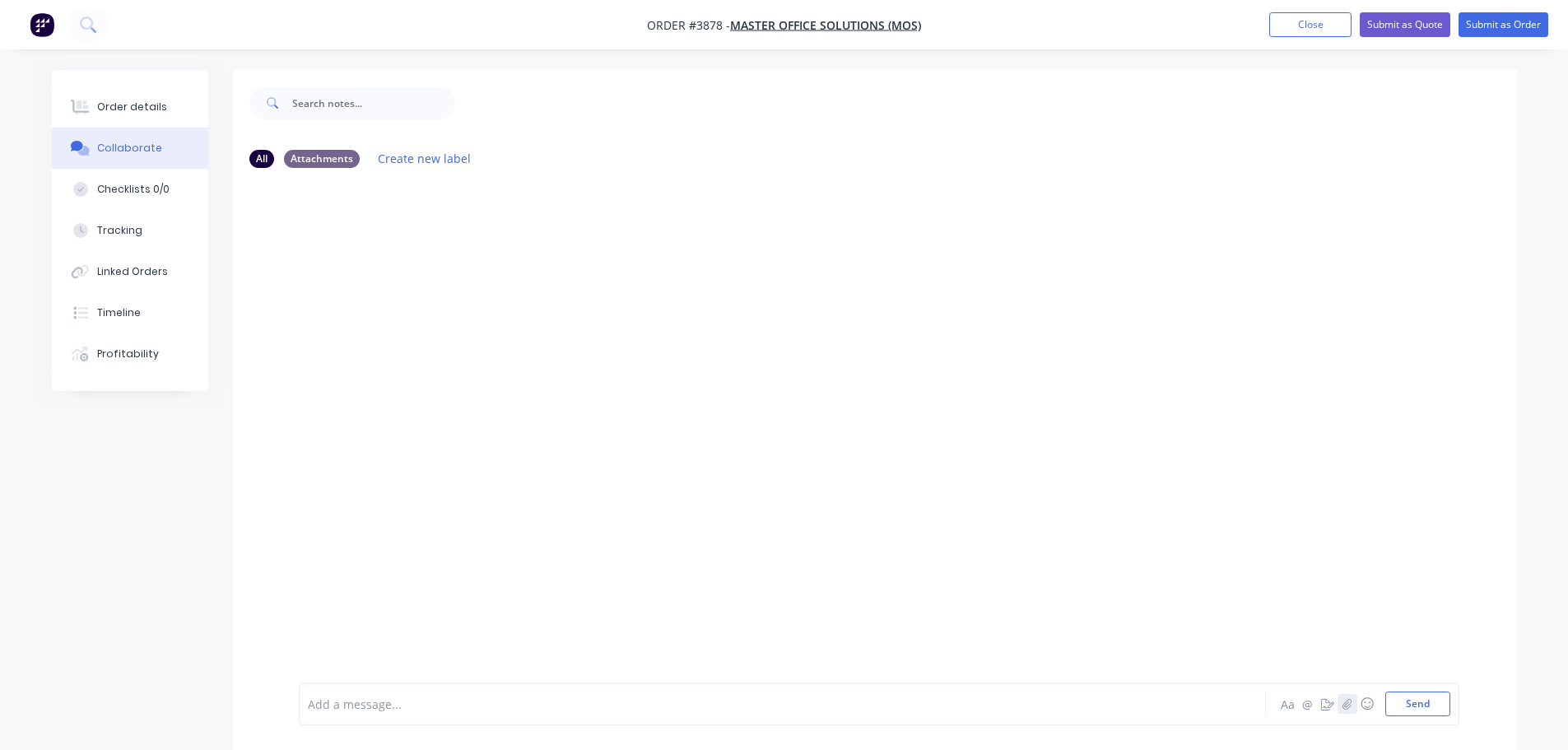
click at [1349, 704] on icon "button" at bounding box center [1347, 703] width 9 height 10
click at [1423, 705] on button "Send" at bounding box center [1417, 704] width 65 height 24
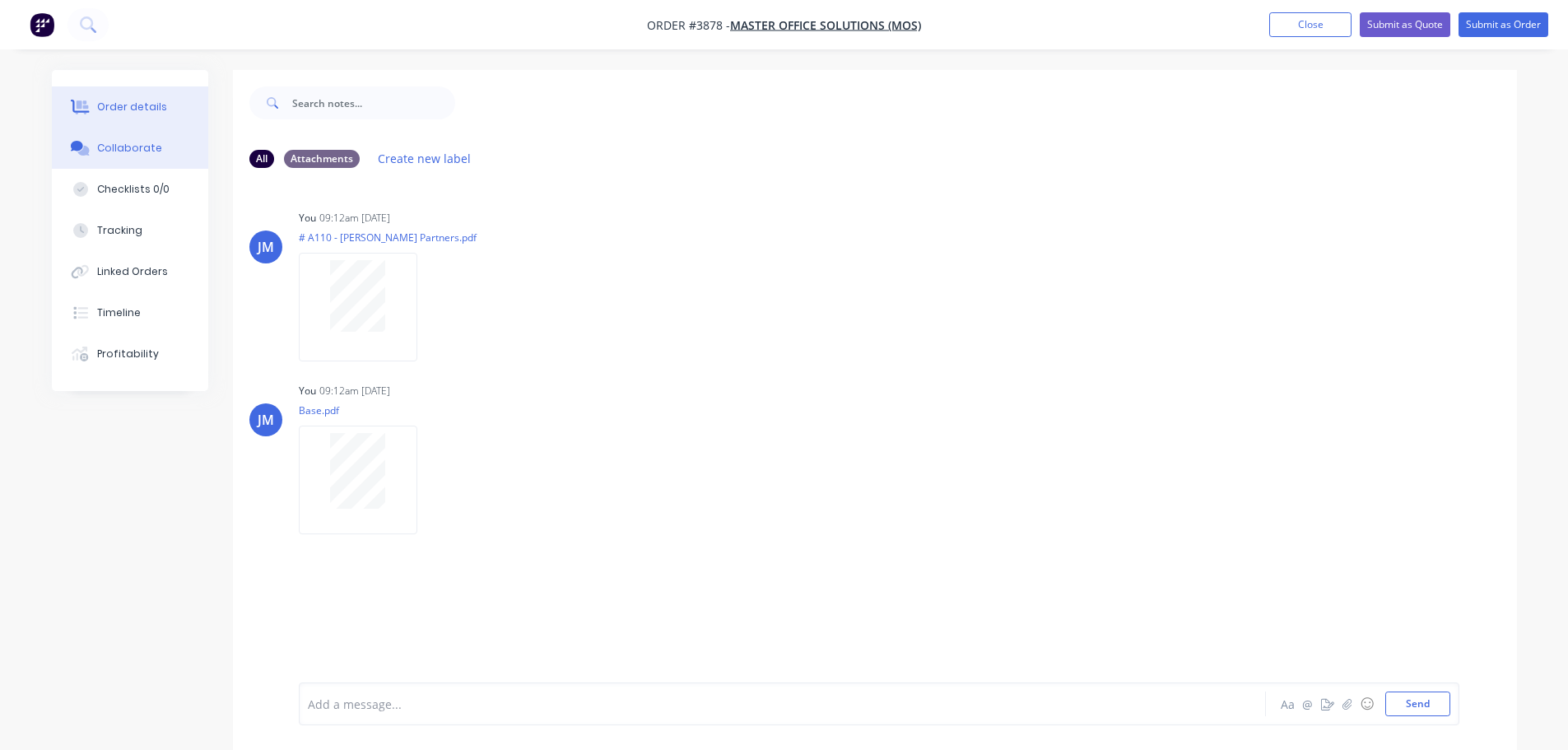
click at [135, 116] on button "Order details" at bounding box center [129, 107] width 157 height 41
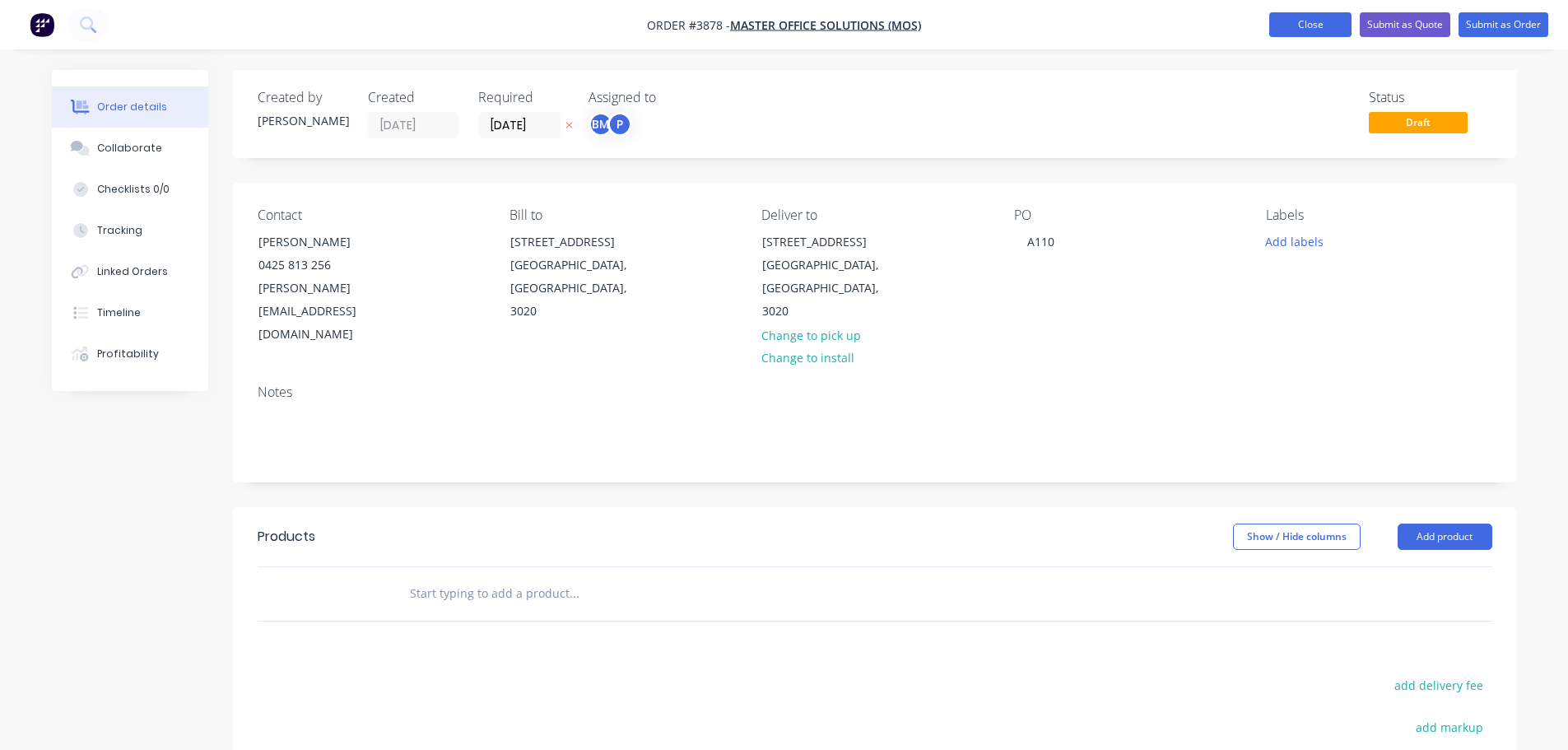
click at [1301, 23] on button "Close" at bounding box center [1311, 24] width 83 height 24
